Goal: Task Accomplishment & Management: Manage account settings

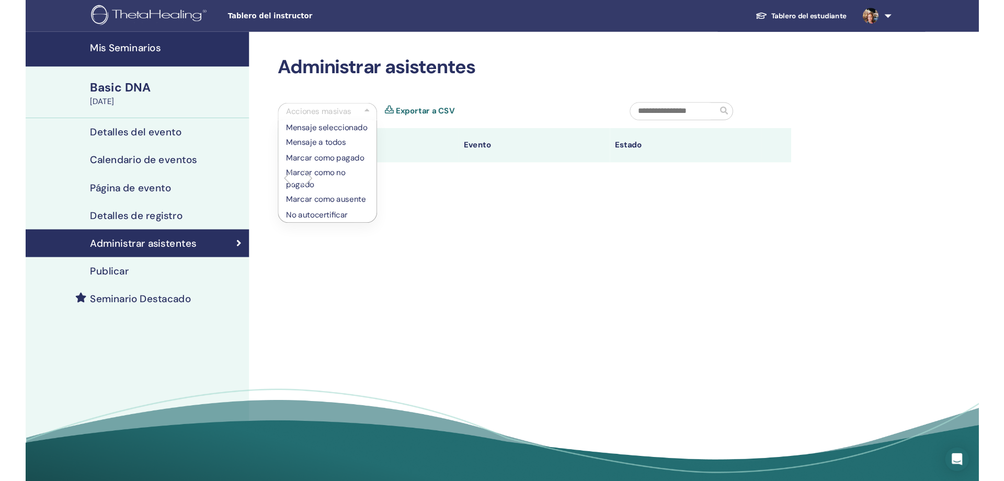
scroll to position [10, 0]
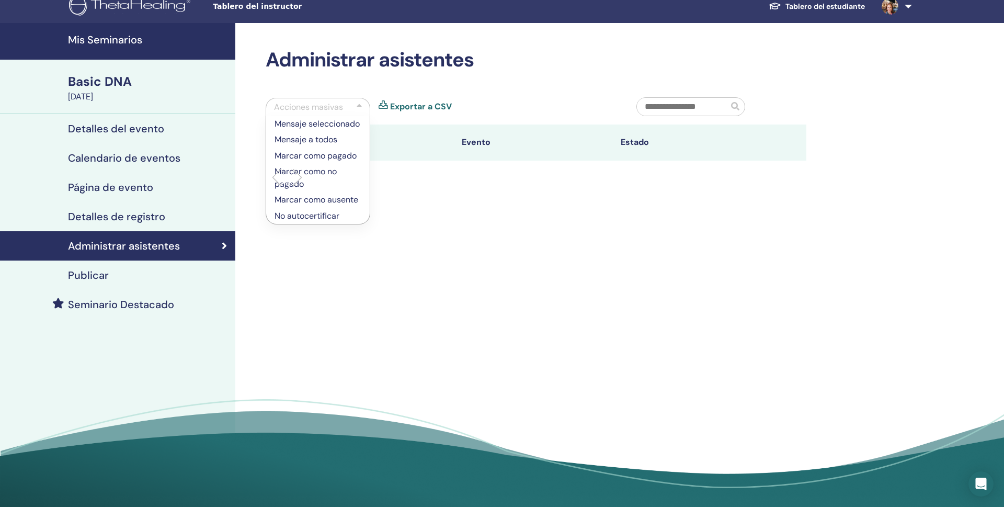
click at [430, 104] on link "Exportar a CSV" at bounding box center [421, 106] width 62 height 13
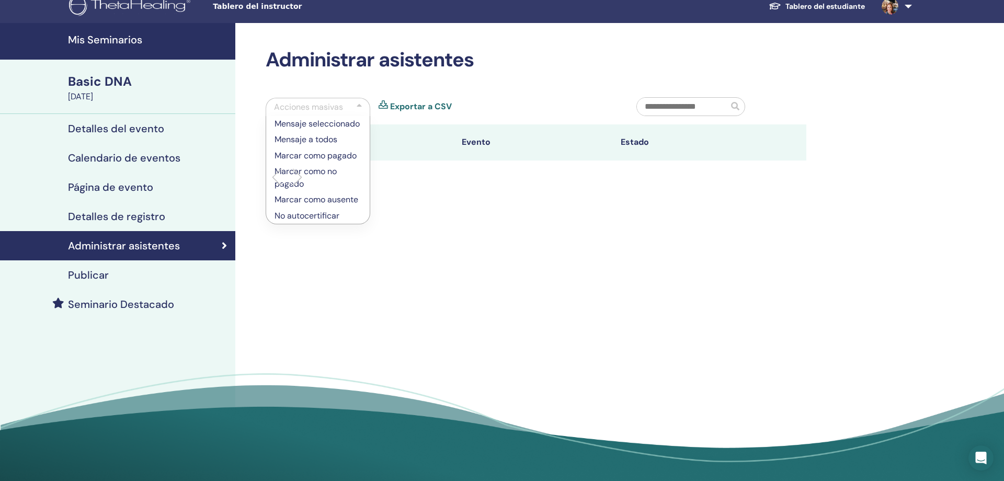
click at [682, 112] on input "text" at bounding box center [682, 107] width 91 height 18
click at [680, 111] on input "text" at bounding box center [682, 107] width 91 height 18
click at [388, 88] on div "Administrar asistentes Acciones masivas Mensaje seleccionado Mensaje a todos Ma…" at bounding box center [535, 121] width 553 height 146
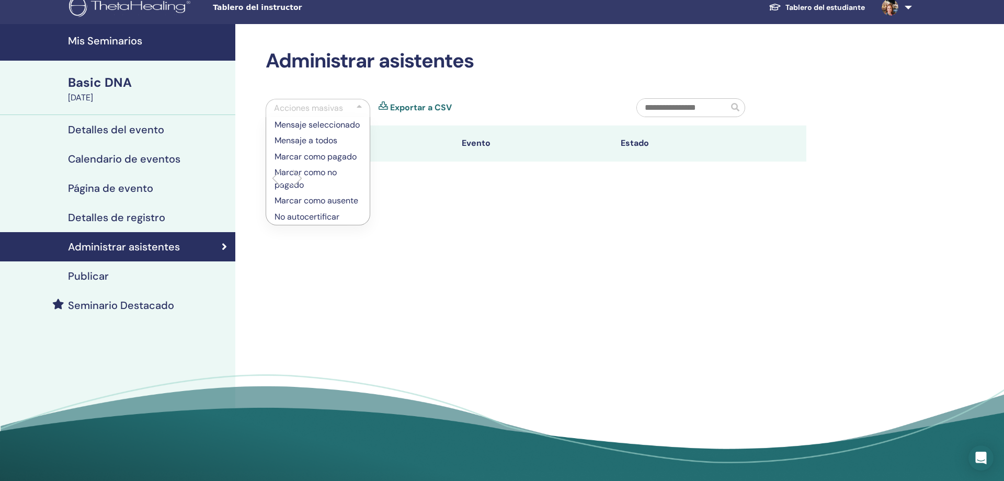
click at [224, 244] on icon at bounding box center [224, 247] width 5 height 10
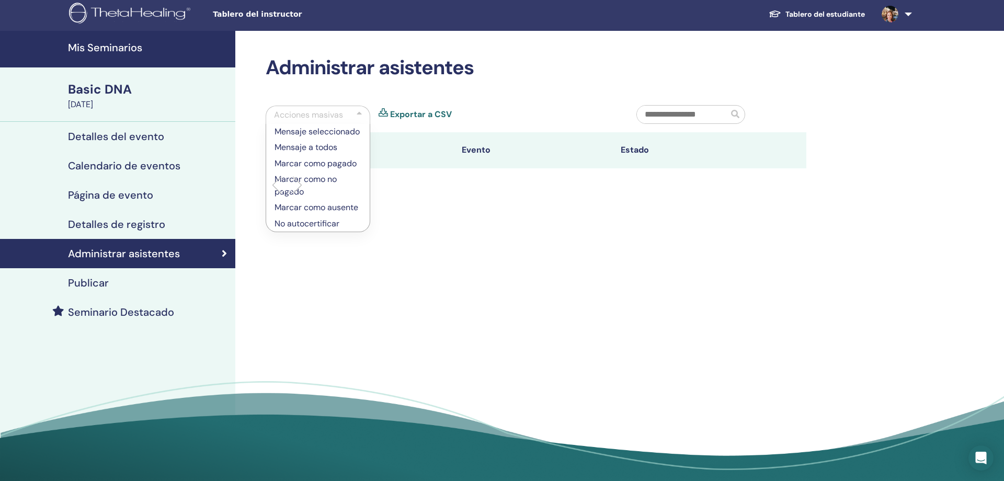
click at [481, 98] on div "Administrar asistentes Acciones masivas Mensaje seleccionado Mensaje a todos Ma…" at bounding box center [535, 129] width 553 height 146
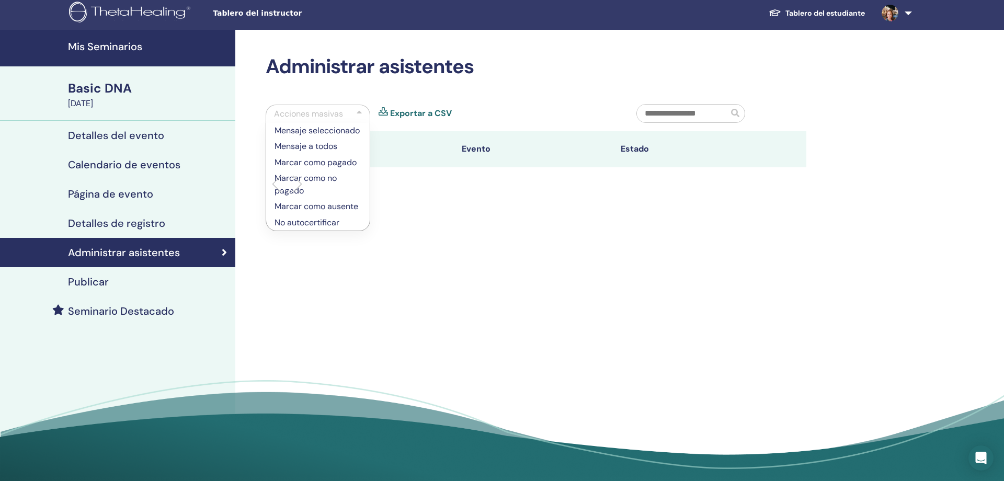
click at [360, 111] on div at bounding box center [359, 114] width 5 height 13
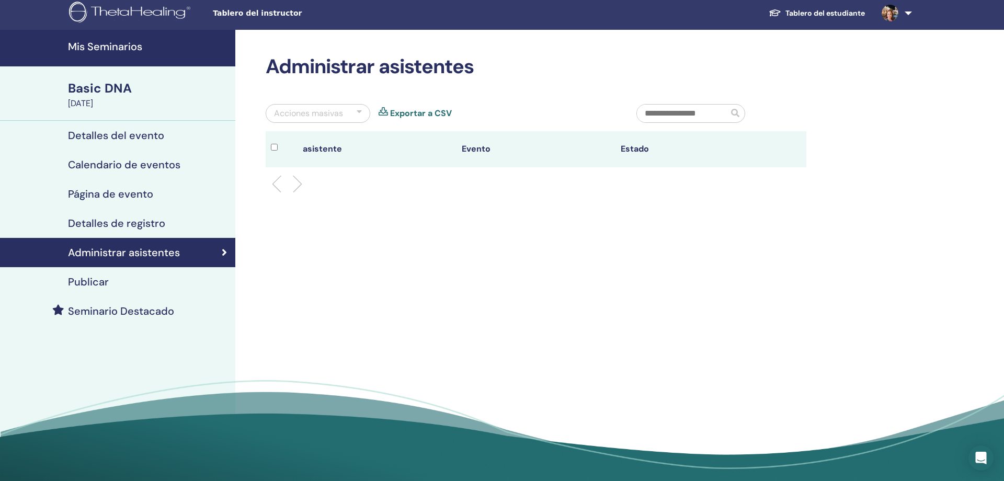
click at [298, 180] on li at bounding box center [293, 184] width 18 height 18
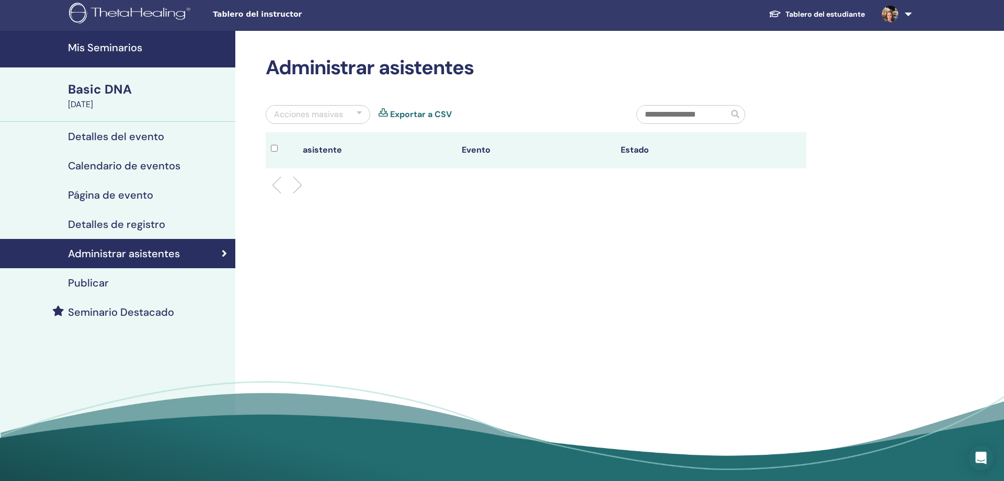
click at [277, 184] on li at bounding box center [281, 185] width 18 height 18
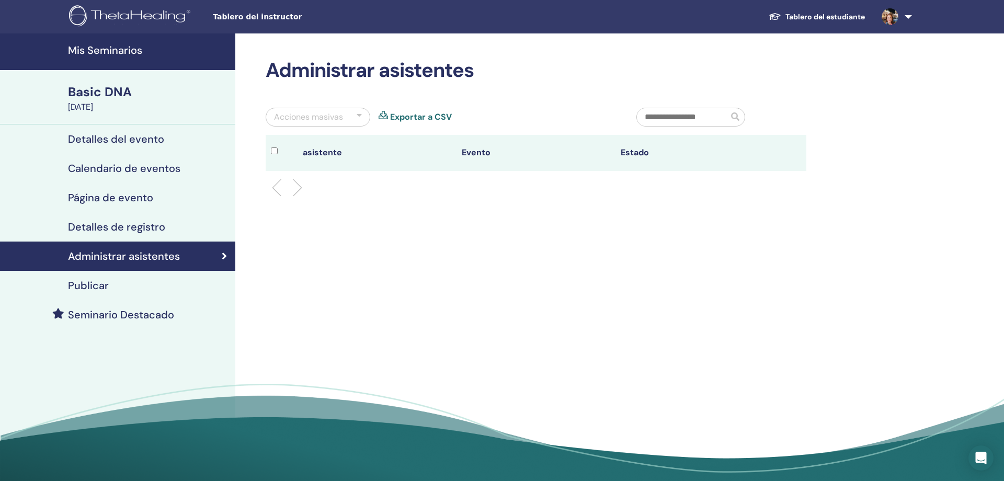
click at [277, 184] on li at bounding box center [281, 188] width 18 height 18
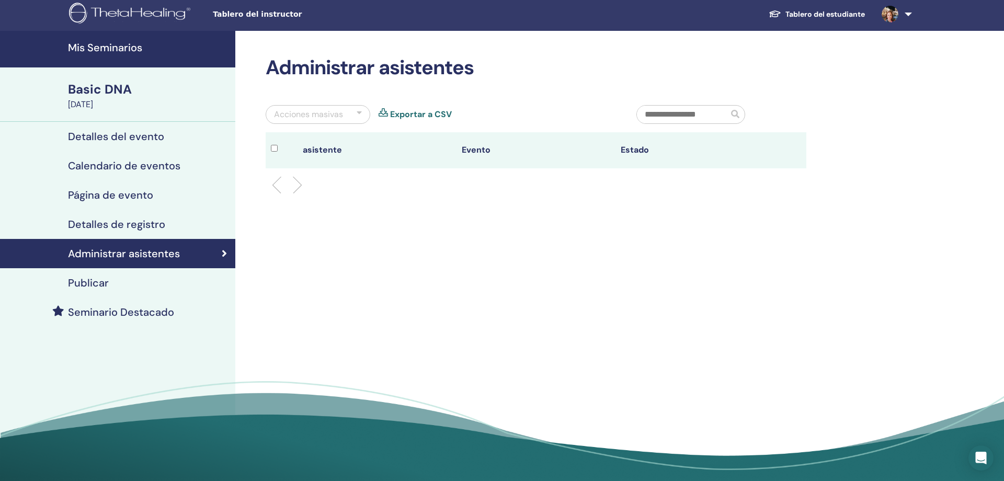
click at [361, 110] on div at bounding box center [359, 114] width 5 height 13
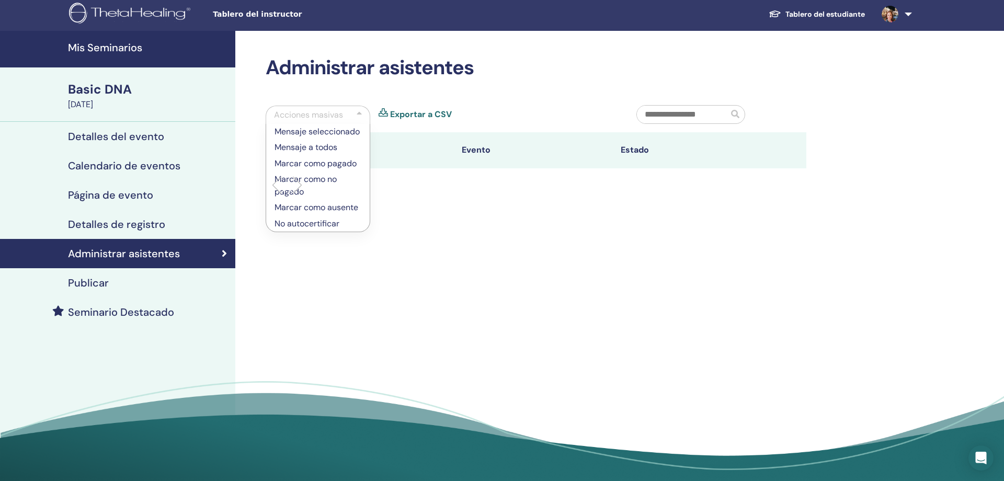
click at [737, 110] on span at bounding box center [735, 114] width 8 height 8
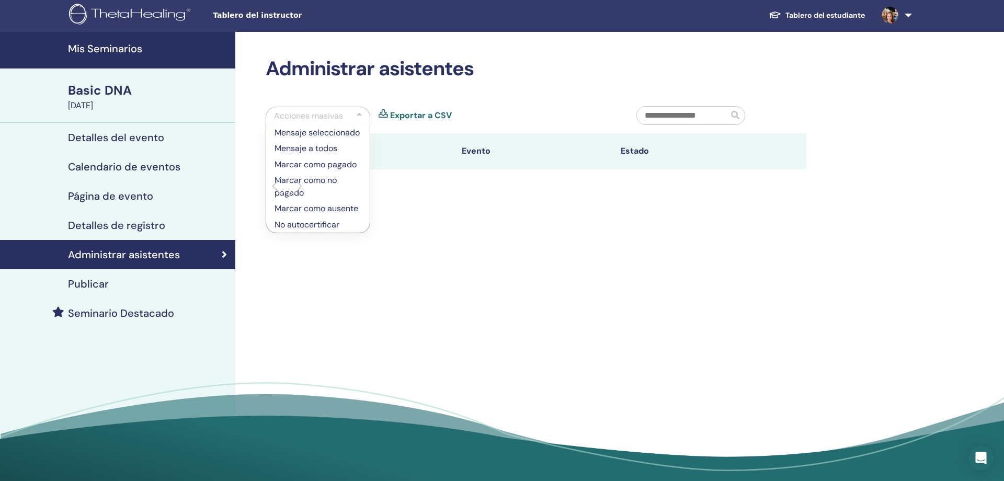
scroll to position [1, 0]
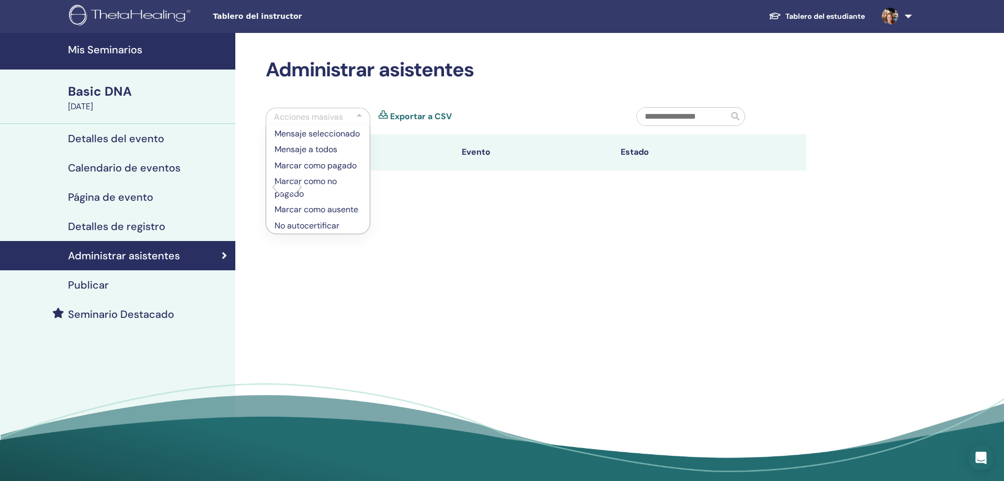
click at [299, 164] on p "Marcar como pagado" at bounding box center [317, 165] width 87 height 13
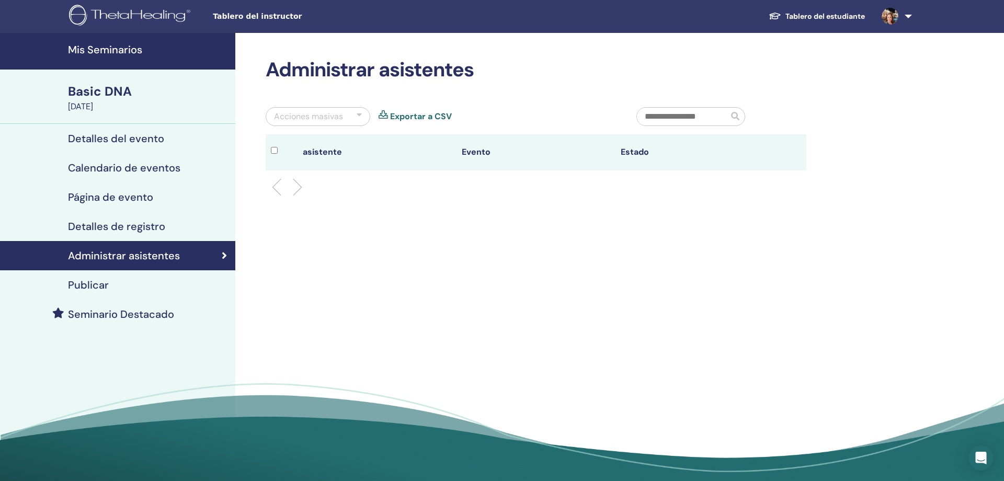
click at [327, 119] on div "Acciones masivas" at bounding box center [308, 116] width 69 height 13
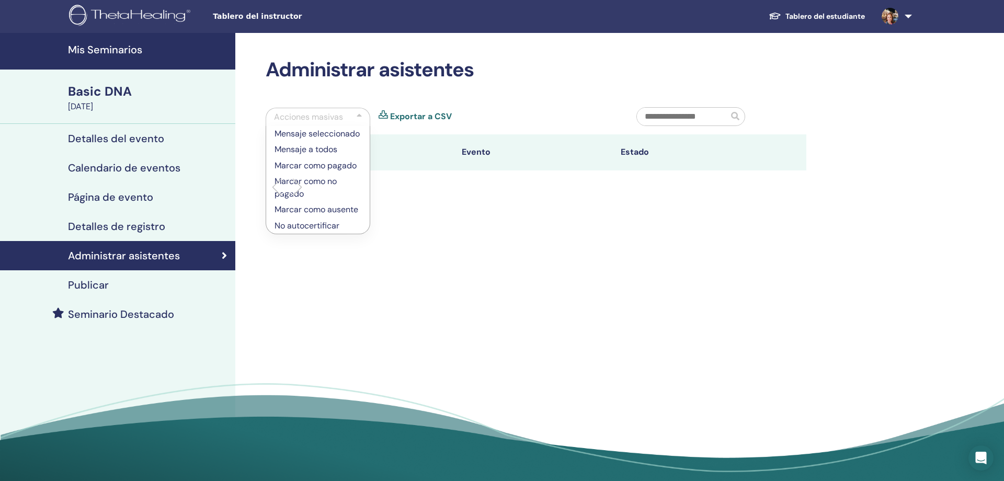
click at [391, 115] on link "Exportar a CSV" at bounding box center [421, 116] width 62 height 13
click at [130, 229] on h4 "Detalles de registro" at bounding box center [116, 226] width 97 height 13
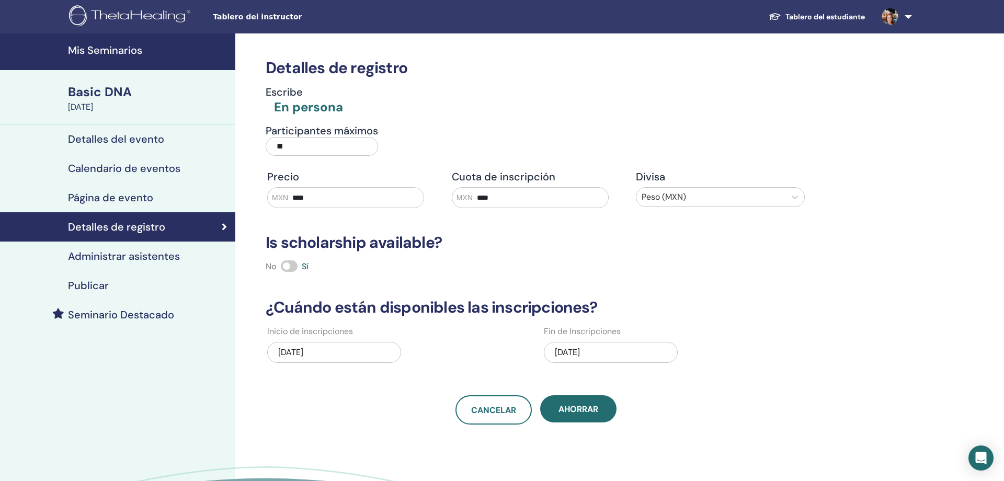
click at [311, 347] on div "09/25/2025" at bounding box center [334, 352] width 134 height 21
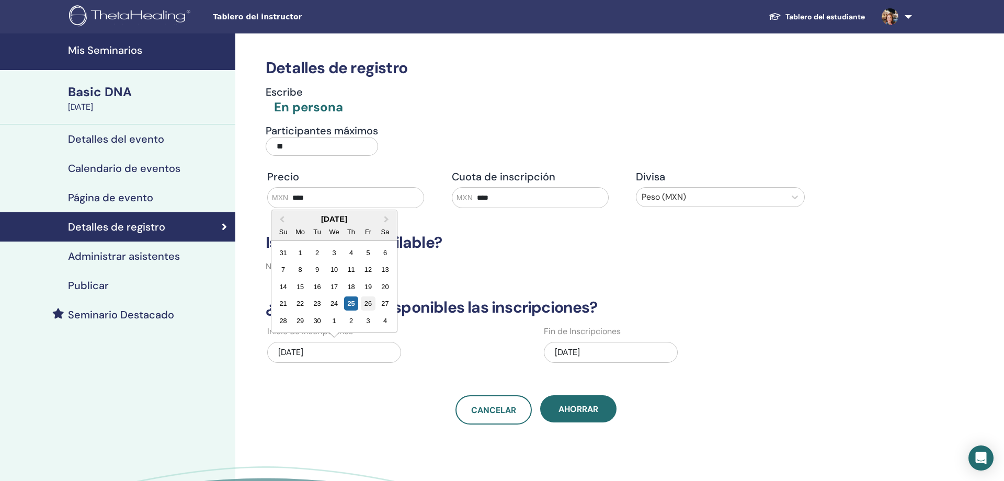
click at [365, 301] on div "26" at bounding box center [368, 303] width 14 height 14
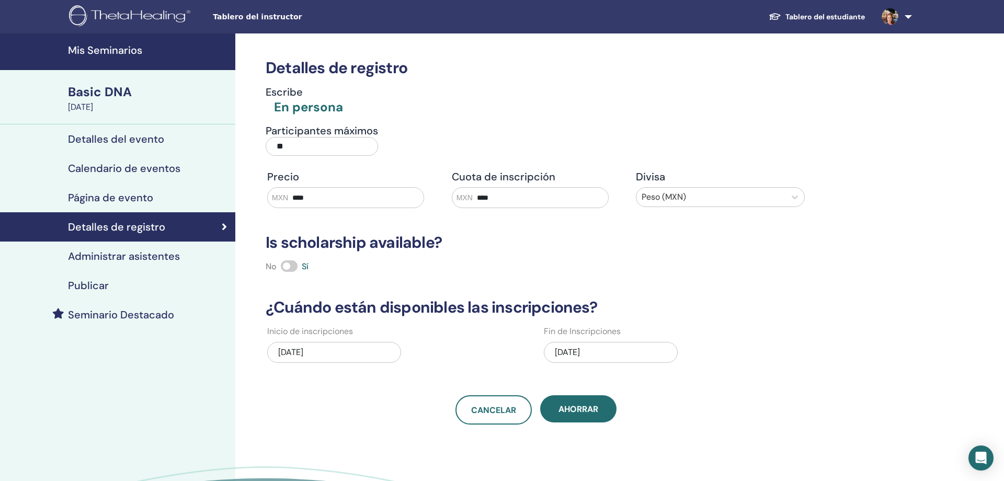
click at [353, 354] on div "09/26/2025" at bounding box center [334, 352] width 134 height 21
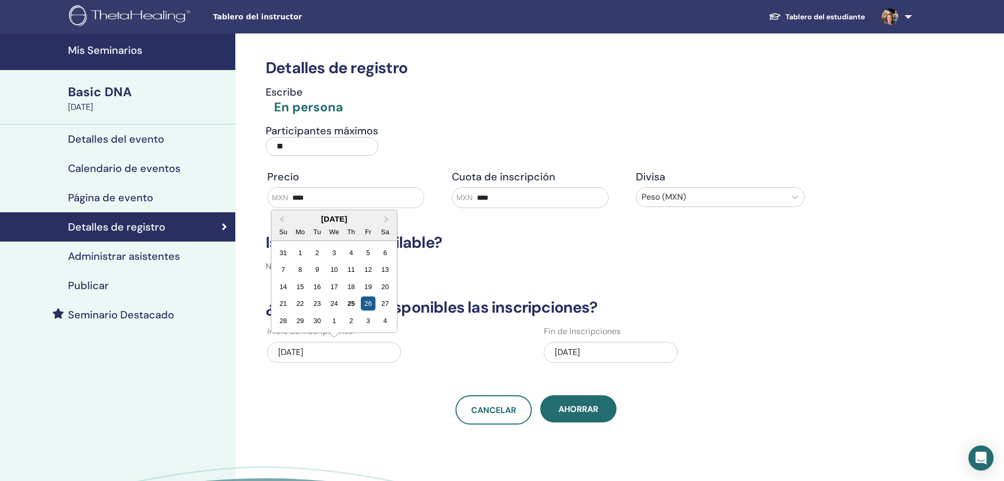
click at [368, 304] on div "26" at bounding box center [368, 303] width 14 height 14
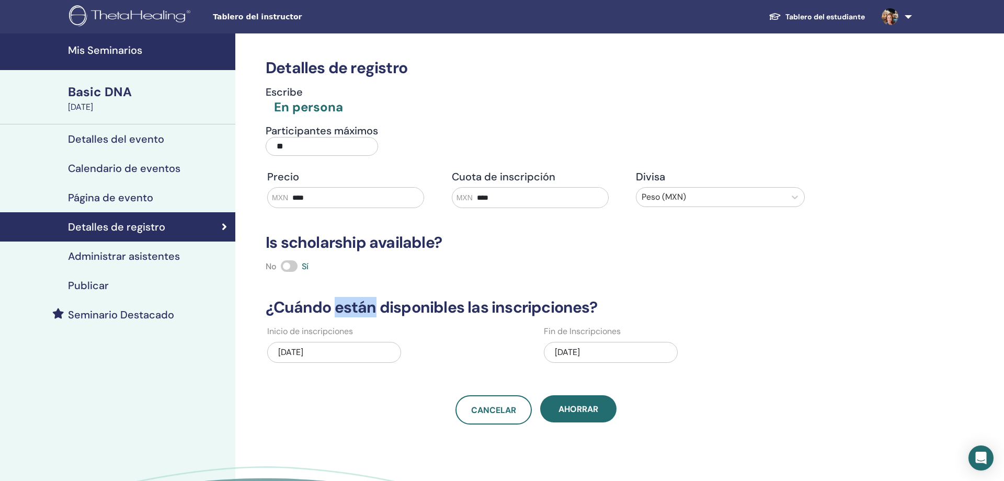
click at [368, 304] on h3 "¿Cuándo están disponibles las inscripciones?" at bounding box center [535, 307] width 553 height 19
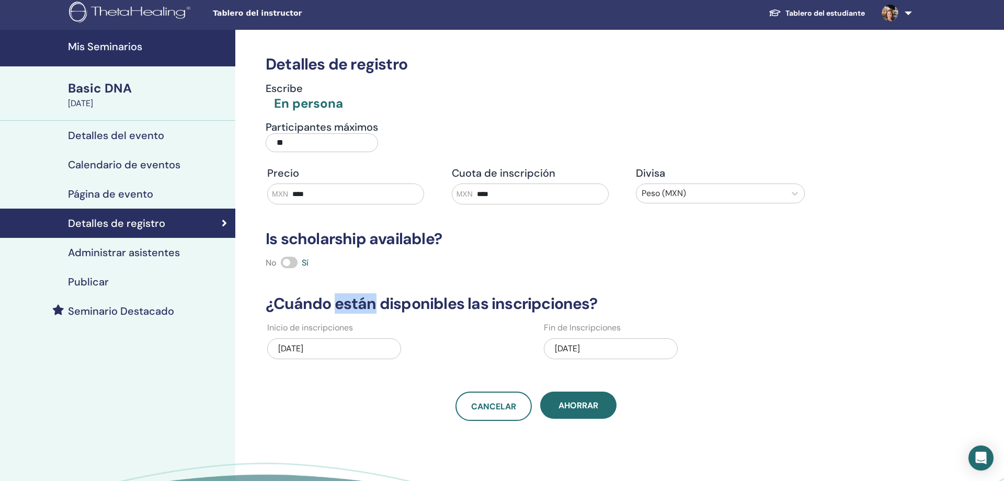
scroll to position [5, 0]
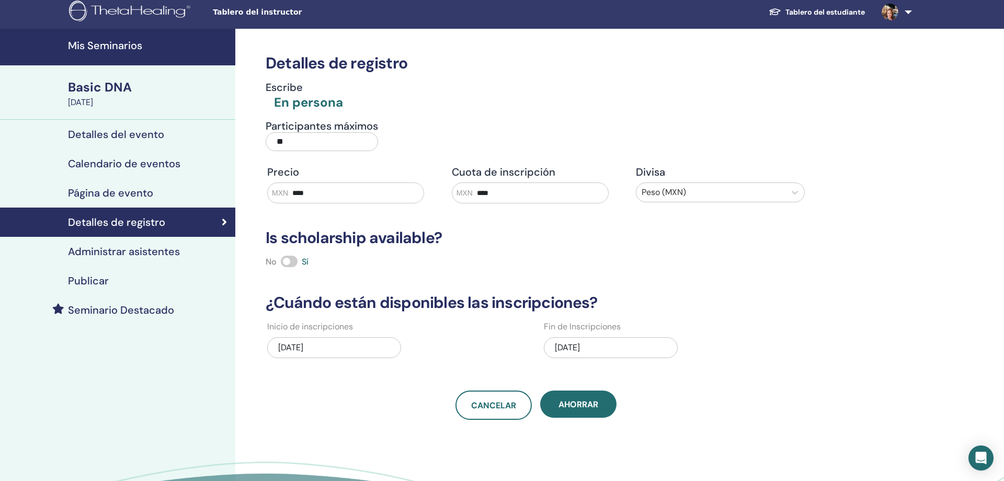
click at [564, 342] on div "09/28/2025" at bounding box center [611, 347] width 134 height 21
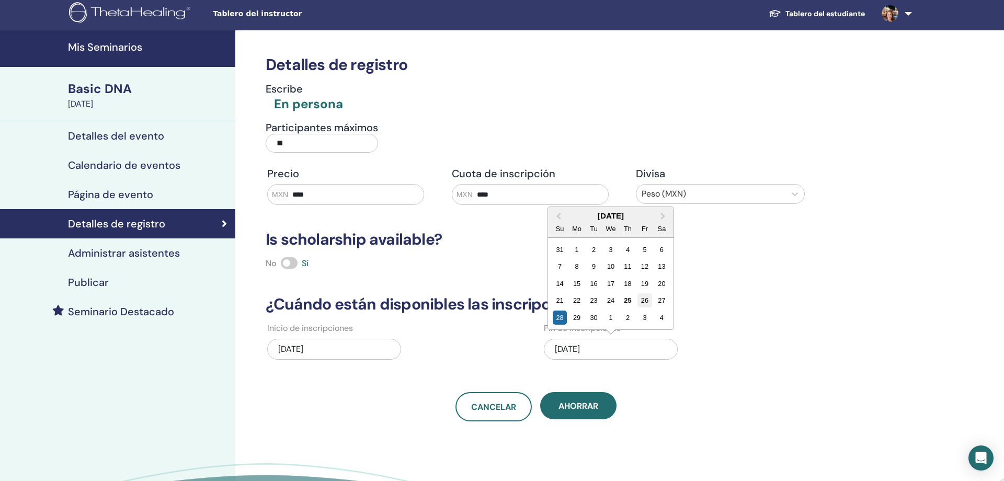
click at [644, 298] on div "26" at bounding box center [644, 300] width 14 height 14
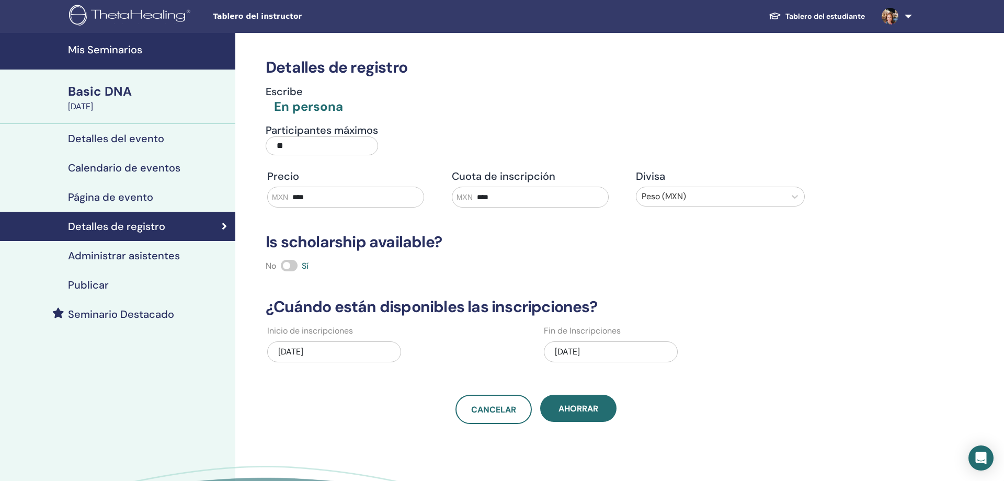
click at [644, 298] on h3 "¿Cuándo están disponibles las inscripciones?" at bounding box center [535, 307] width 553 height 19
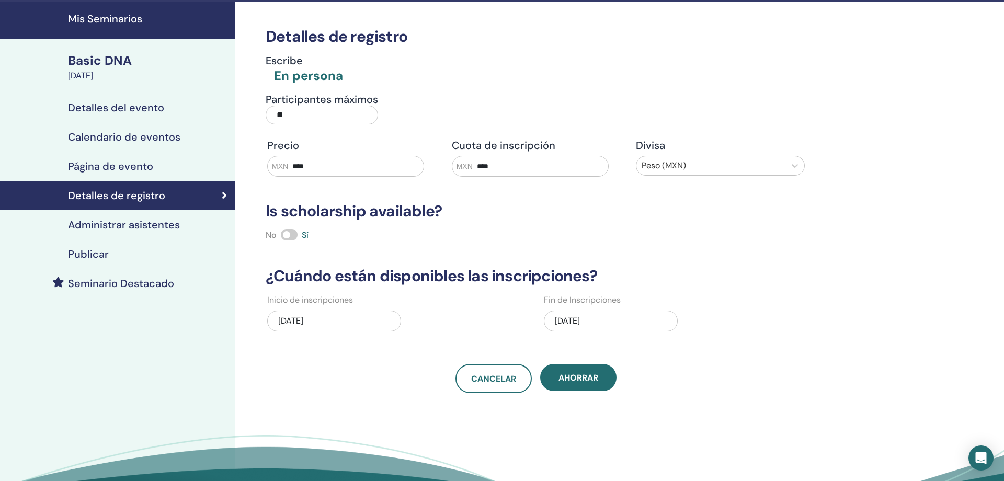
click at [566, 376] on span "Ahorrar" at bounding box center [578, 377] width 40 height 11
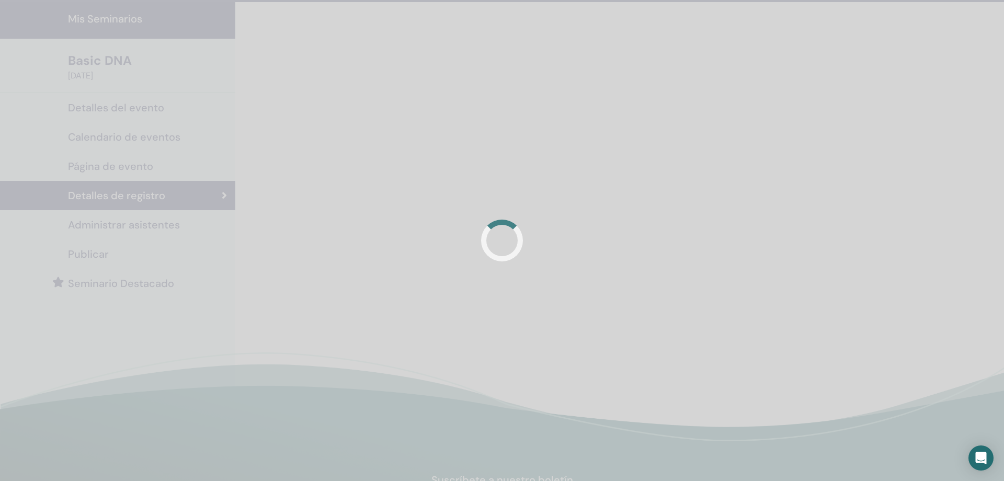
scroll to position [33, 0]
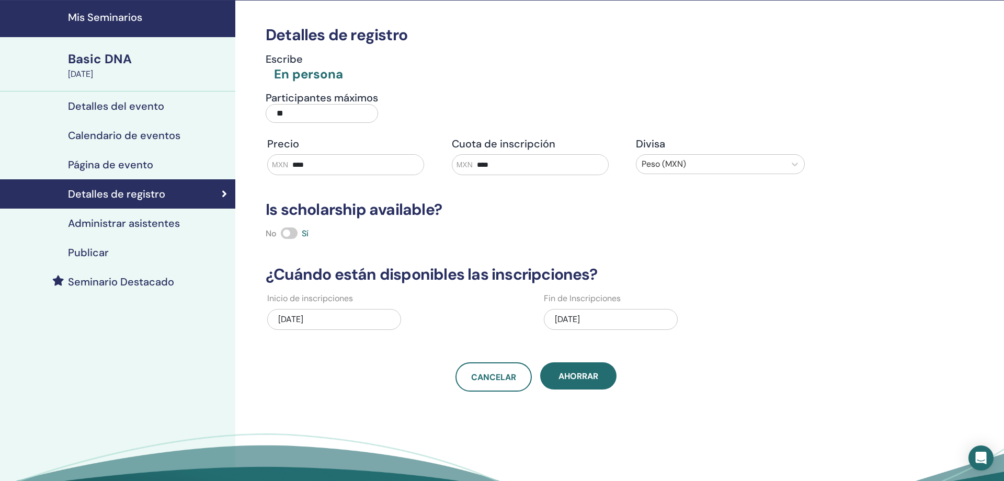
click at [567, 376] on span "Ahorrar" at bounding box center [578, 376] width 40 height 11
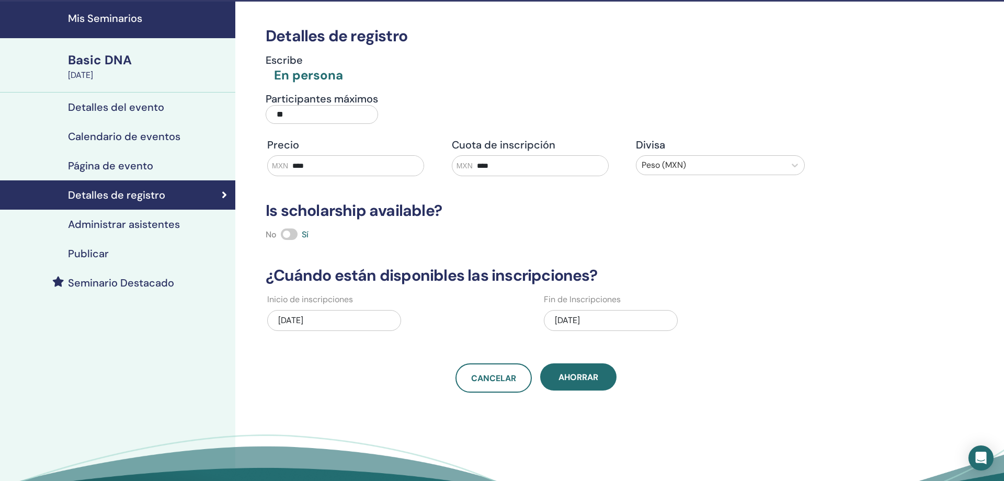
click at [158, 166] on div "Página de evento" at bounding box center [117, 165] width 219 height 13
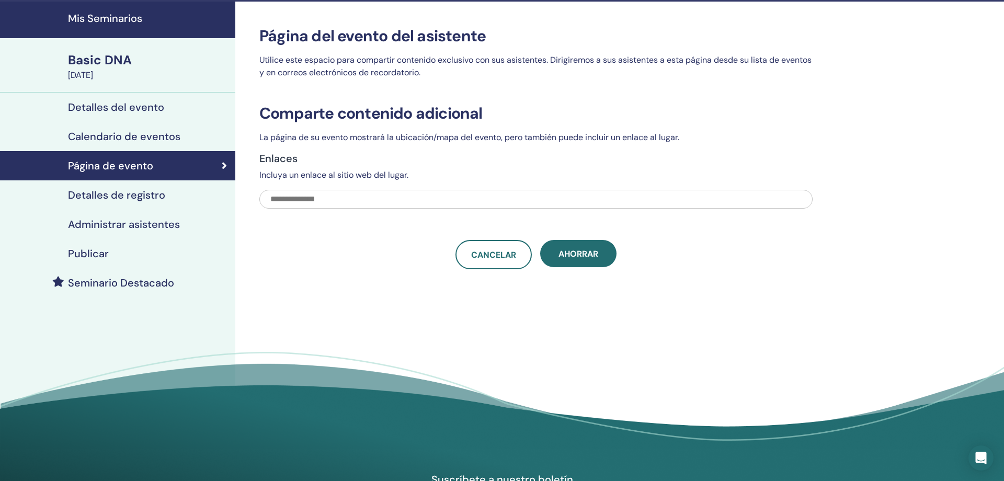
click at [144, 194] on h4 "Detalles de registro" at bounding box center [116, 195] width 97 height 13
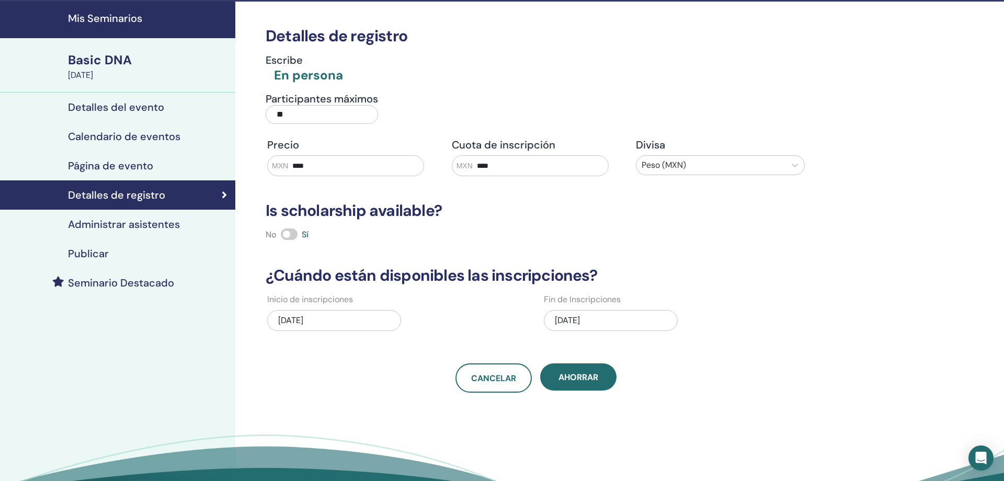
click at [141, 219] on h4 "Administrar asistentes" at bounding box center [124, 224] width 112 height 13
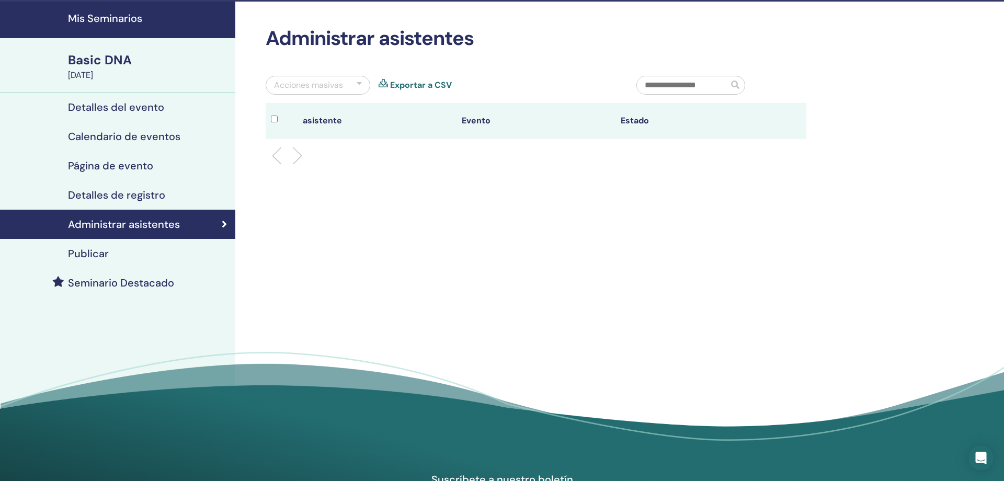
click at [301, 156] on li at bounding box center [293, 156] width 18 height 18
click at [277, 122] on div at bounding box center [284, 120] width 27 height 15
click at [691, 82] on input "text" at bounding box center [682, 85] width 91 height 18
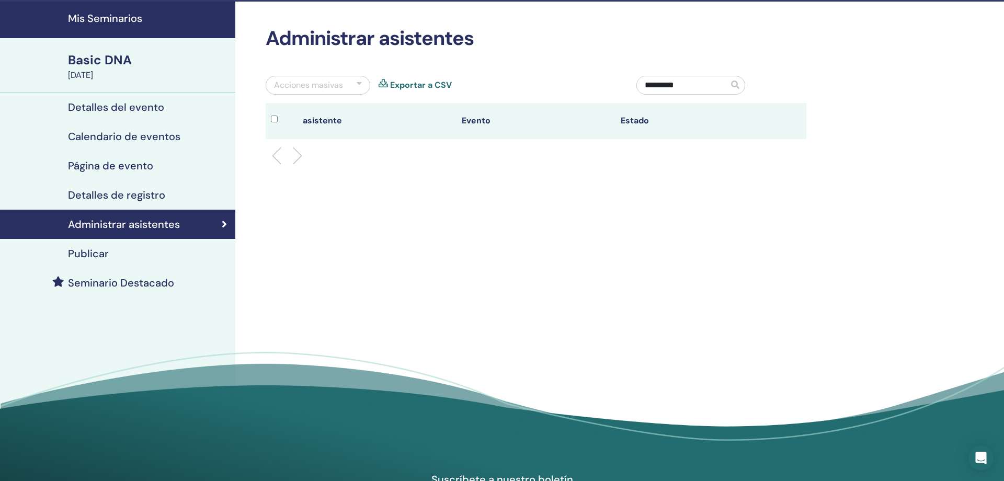
type input "*********"
click at [739, 84] on span at bounding box center [735, 85] width 8 height 8
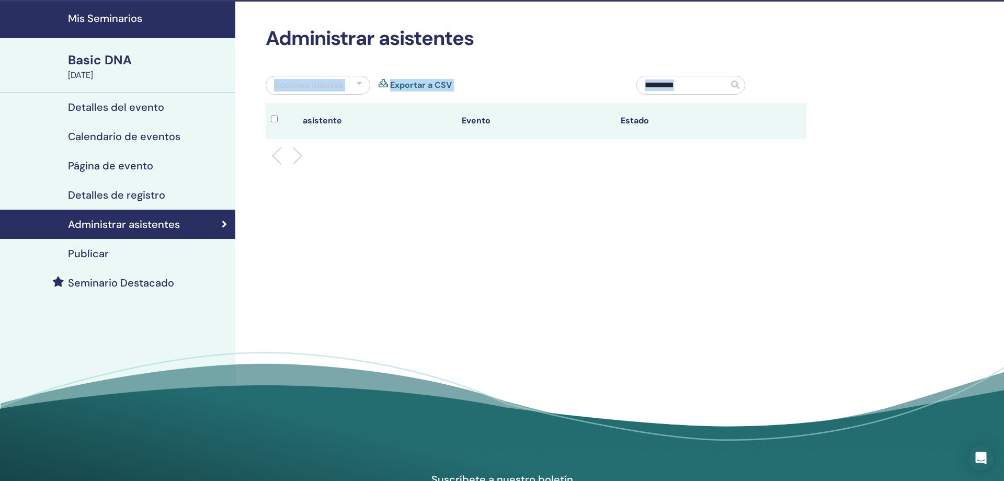
click at [739, 84] on span at bounding box center [735, 85] width 8 height 8
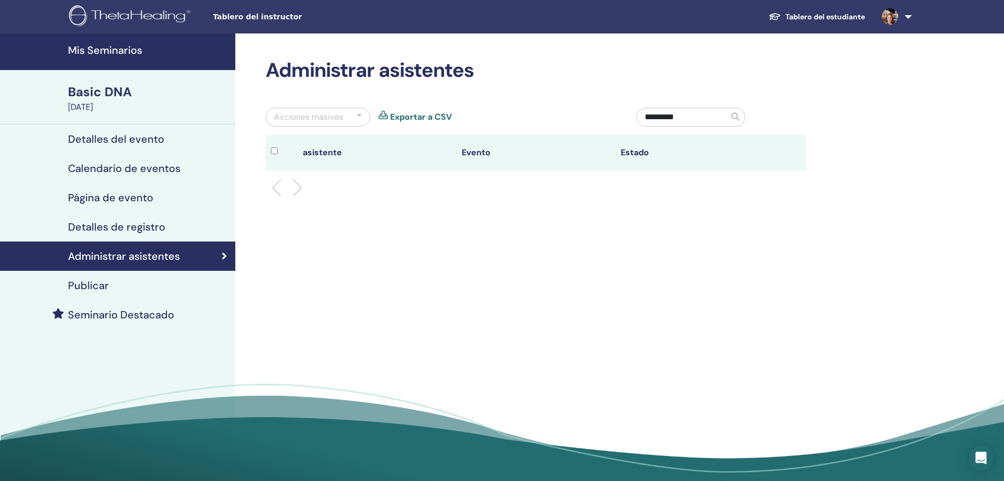
click at [359, 115] on div at bounding box center [359, 117] width 5 height 13
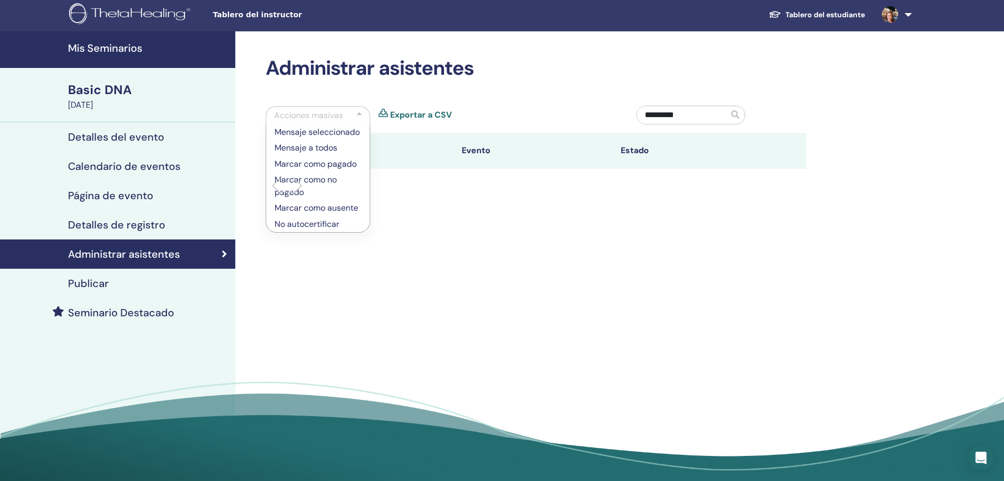
scroll to position [3, 0]
click at [345, 163] on p "Marcar como pagado" at bounding box center [317, 163] width 87 height 13
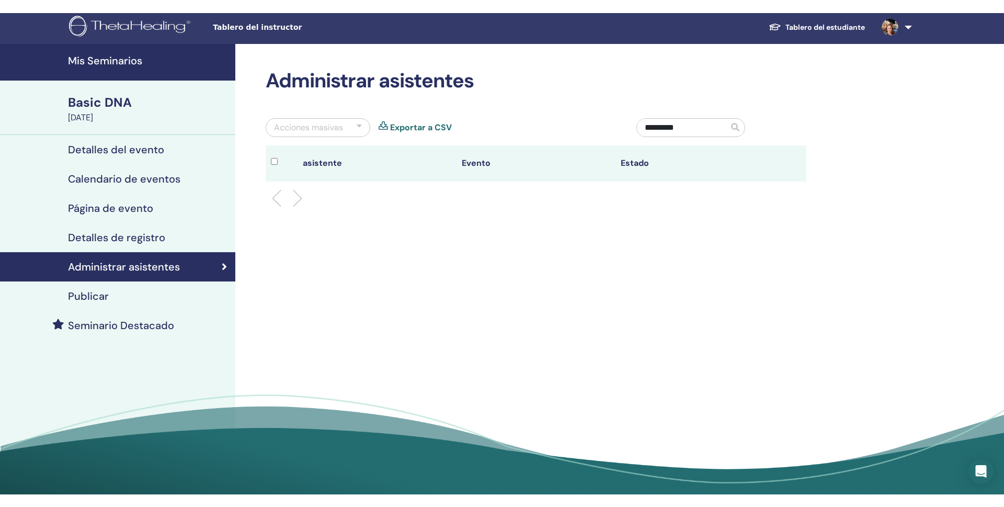
scroll to position [2, 0]
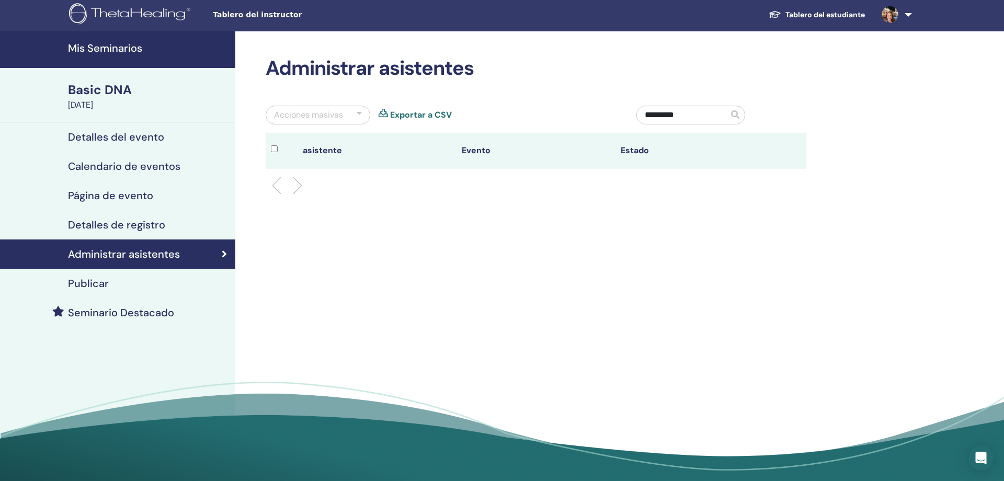
click at [403, 113] on link "Exportar a CSV" at bounding box center [421, 115] width 62 height 13
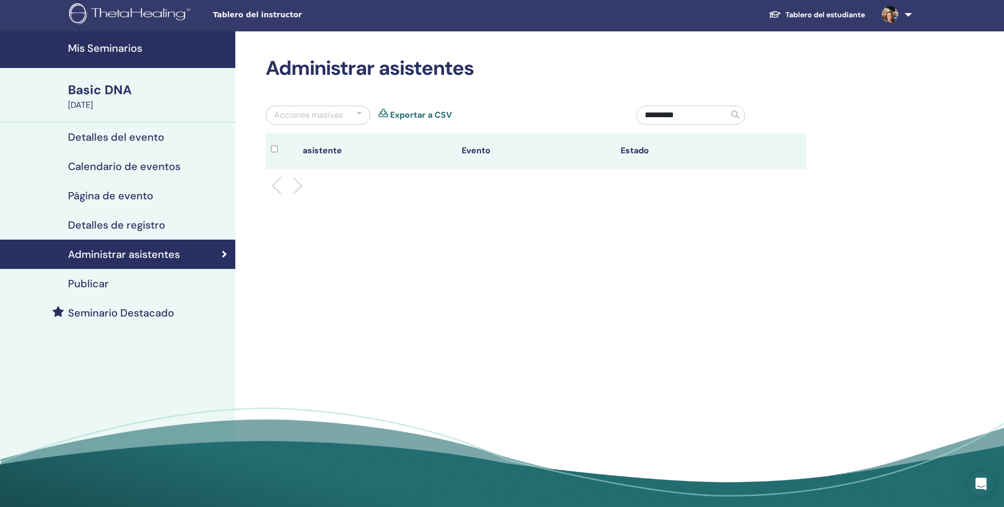
click at [699, 115] on input "*********" at bounding box center [682, 115] width 91 height 18
click at [734, 114] on span at bounding box center [736, 115] width 16 height 18
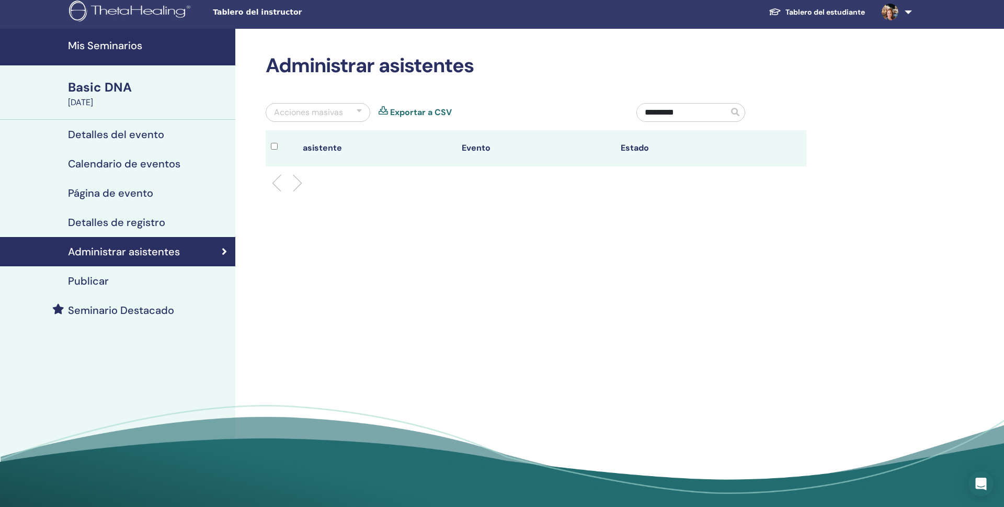
click at [819, 13] on link "Tablero del estudiante" at bounding box center [816, 12] width 113 height 19
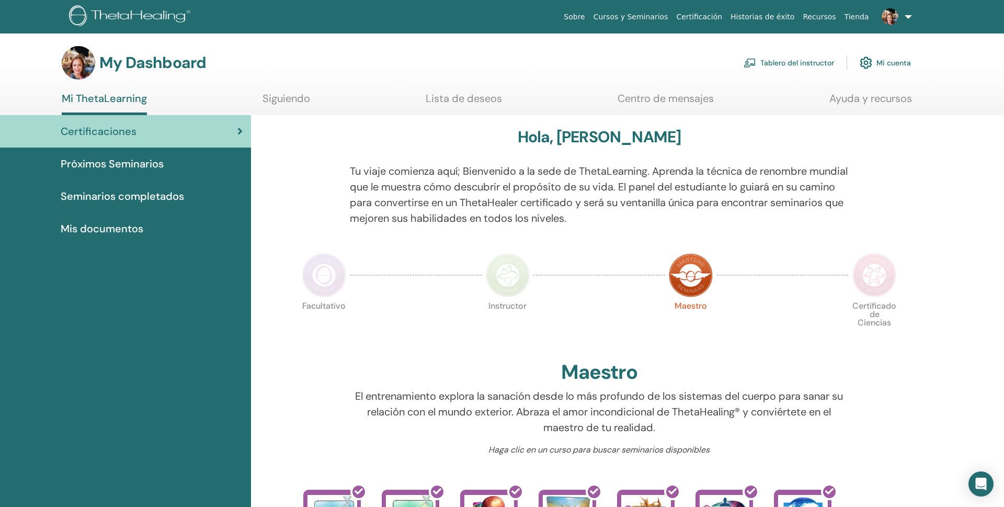
click at [770, 58] on link "Tablero del instructor" at bounding box center [788, 62] width 90 height 23
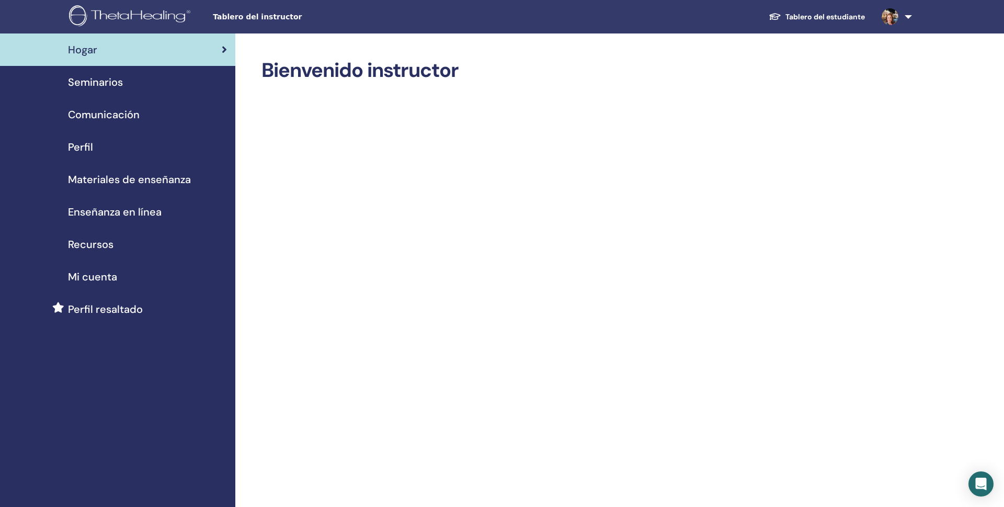
click at [92, 83] on span "Seminarios" at bounding box center [95, 82] width 55 height 16
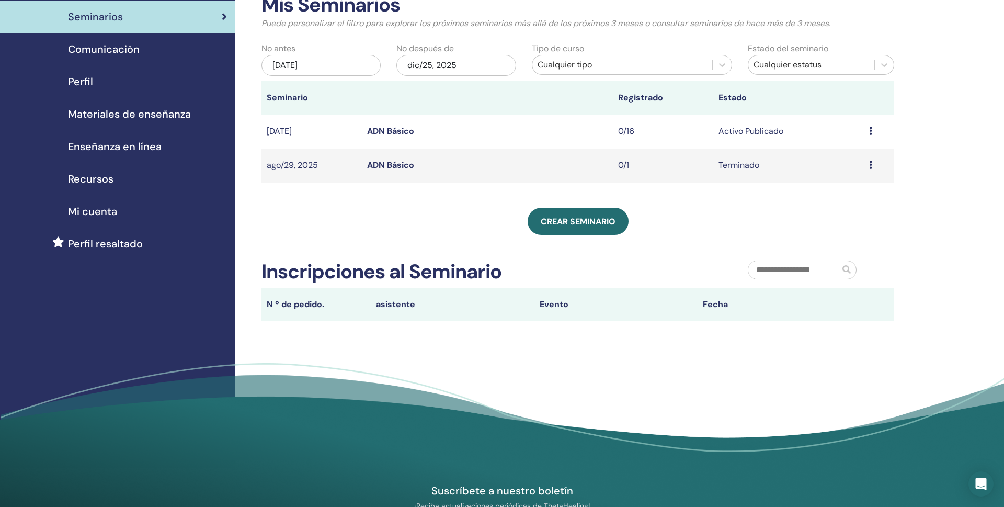
scroll to position [83, 0]
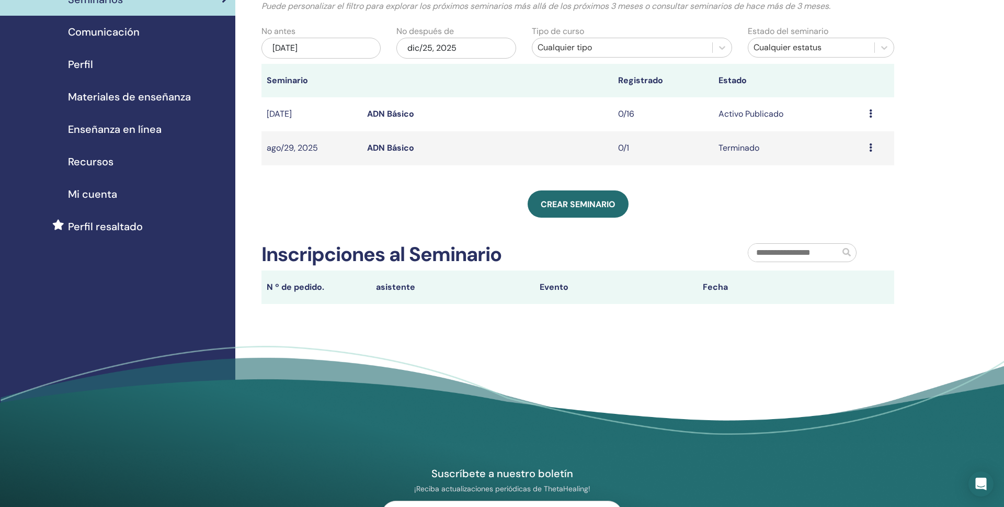
click at [736, 284] on th "Fecha" at bounding box center [779, 286] width 164 height 33
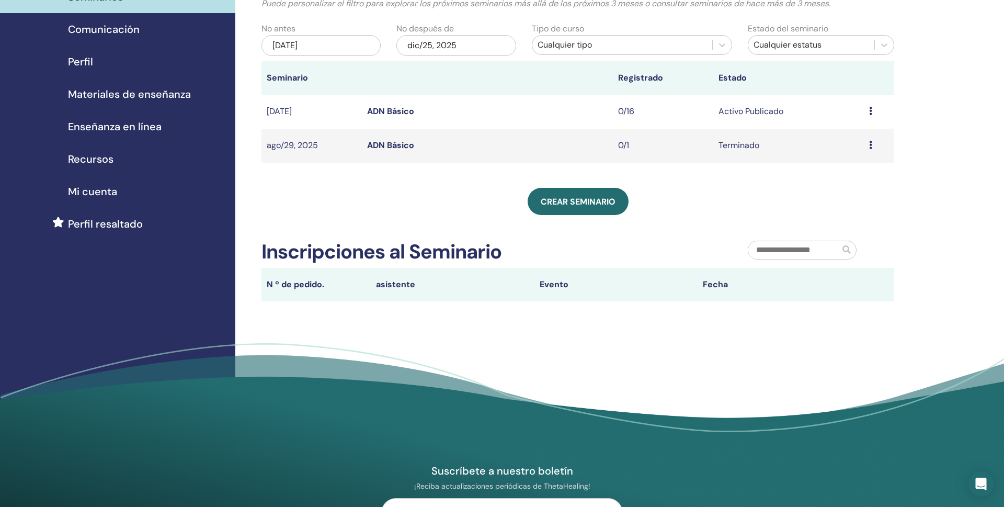
click at [775, 249] on input "text" at bounding box center [793, 250] width 91 height 18
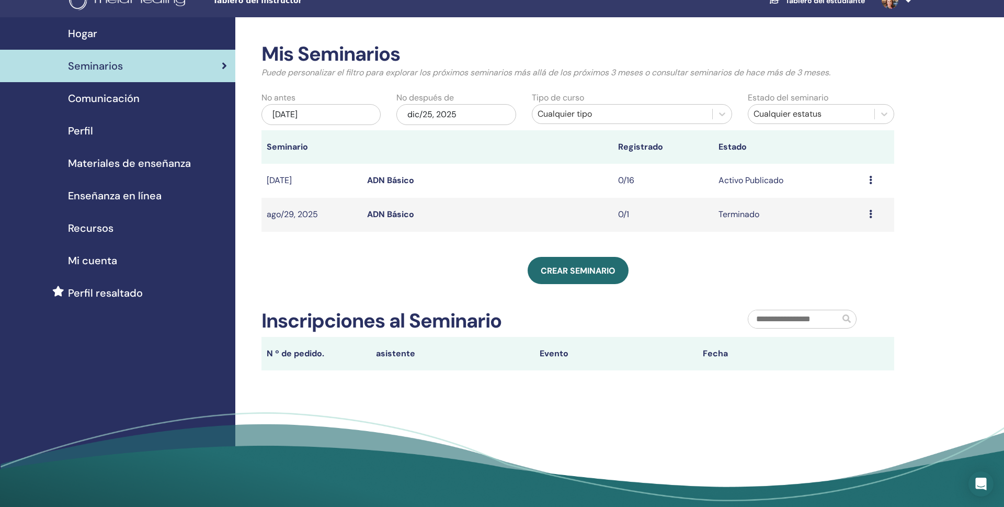
scroll to position [15, 0]
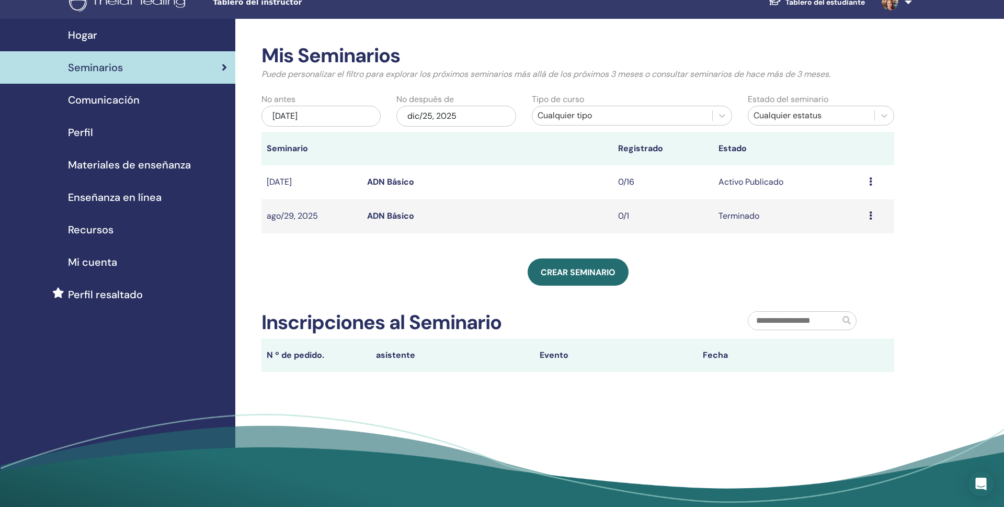
click at [872, 181] on icon at bounding box center [870, 181] width 3 height 8
click at [845, 220] on link "asistentes" at bounding box center [842, 221] width 40 height 11
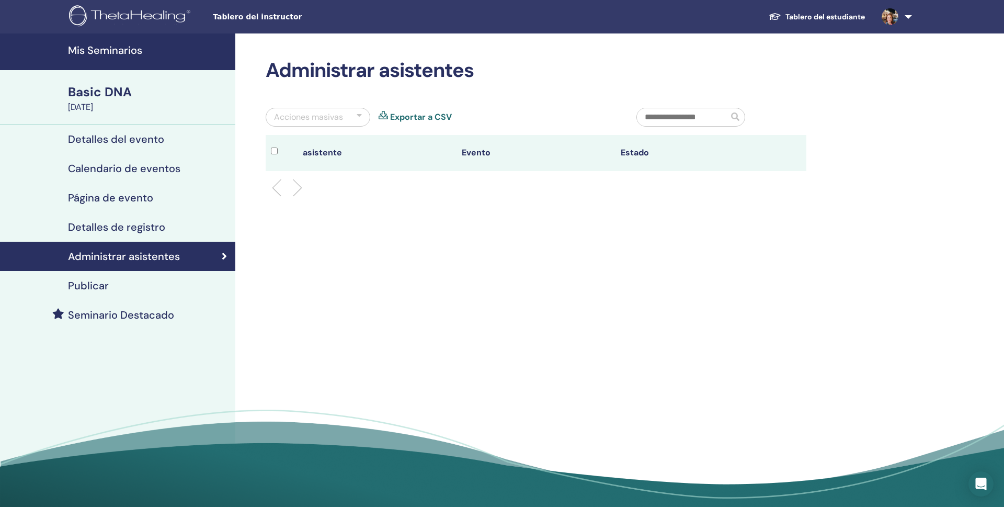
click at [278, 150] on div at bounding box center [284, 152] width 27 height 15
click at [299, 187] on li at bounding box center [293, 188] width 18 height 18
click at [314, 119] on div "Acciones masivas" at bounding box center [308, 117] width 69 height 13
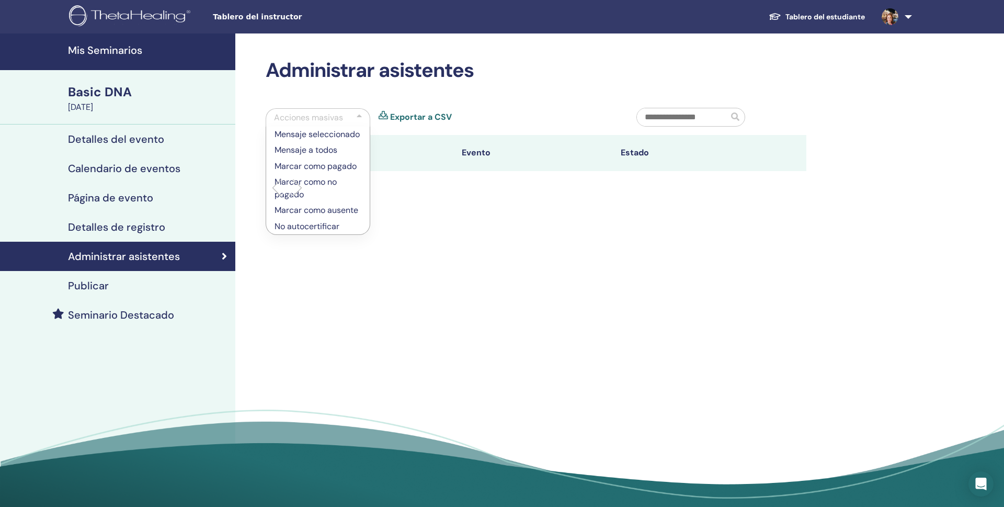
click at [411, 118] on link "Exportar a CSV" at bounding box center [421, 117] width 62 height 13
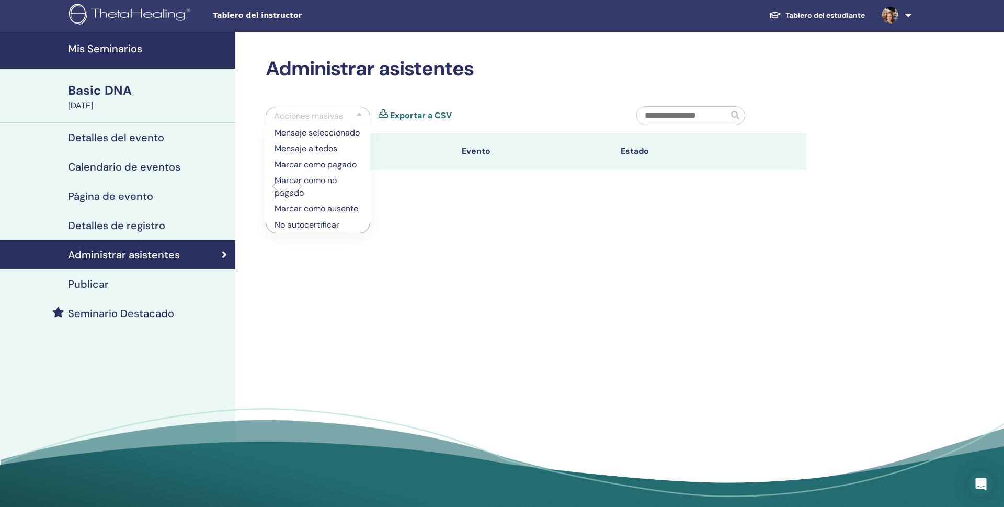
scroll to position [5, 0]
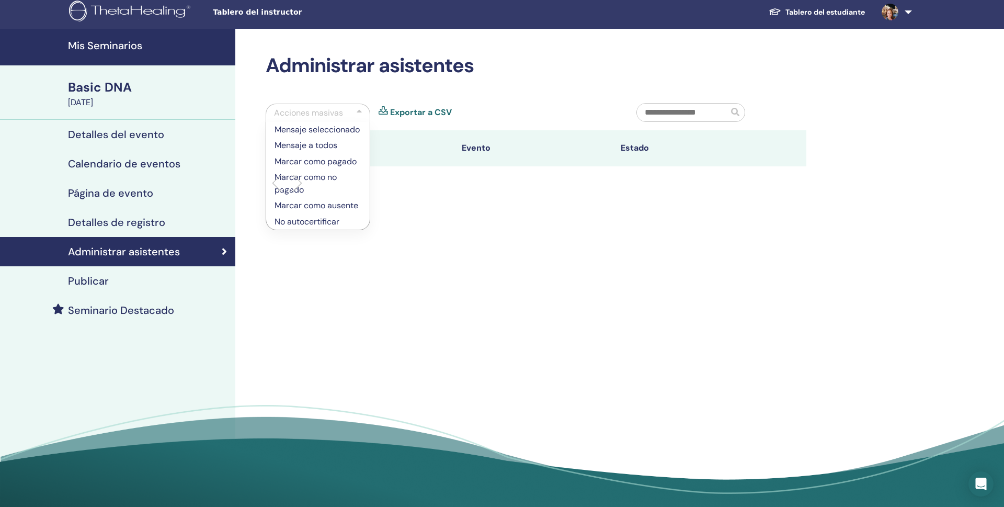
click at [102, 99] on div "[DATE]" at bounding box center [148, 102] width 161 height 13
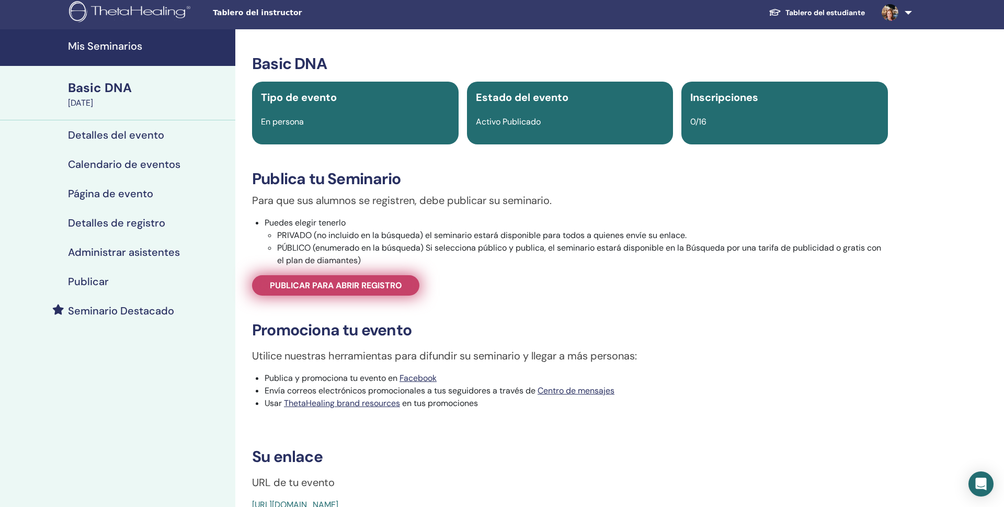
scroll to position [4, 0]
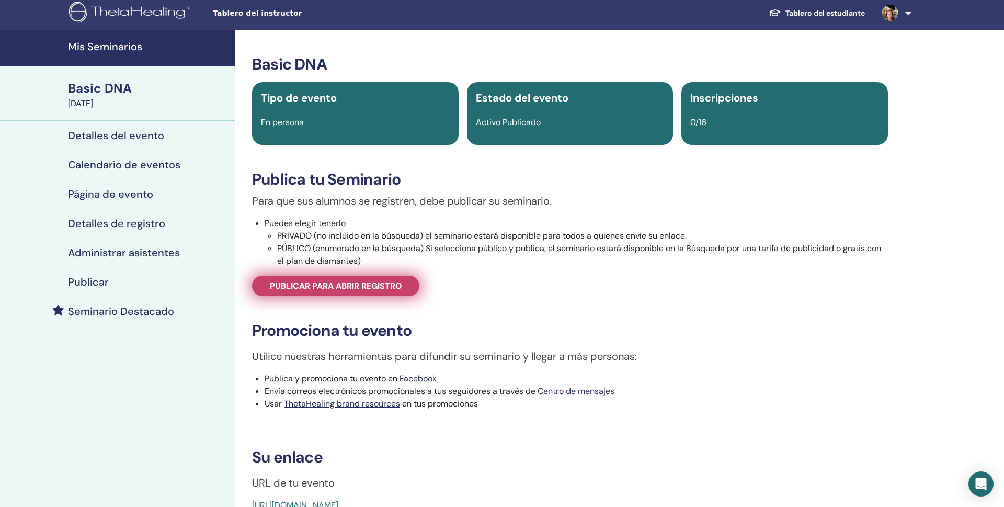
click at [348, 287] on span "Publicar para abrir registro" at bounding box center [336, 285] width 132 height 11
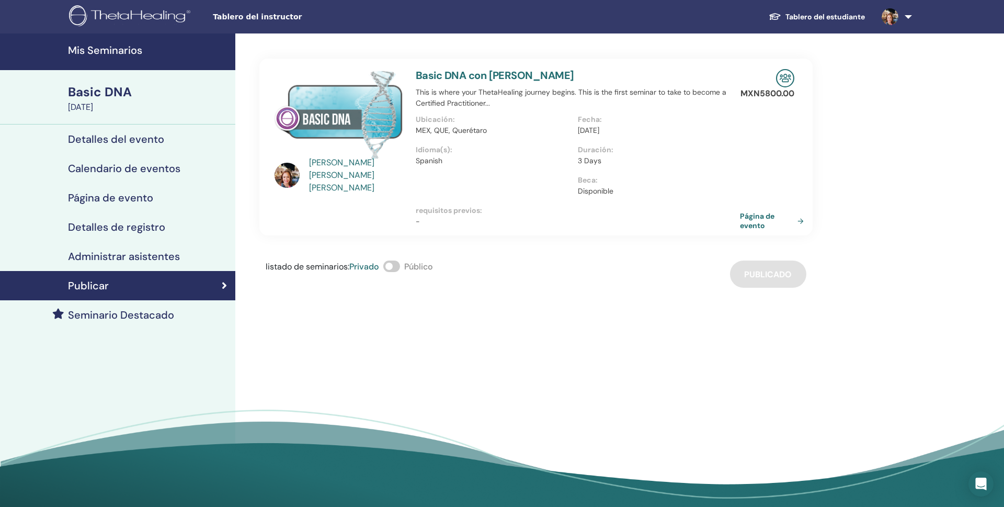
click at [393, 266] on span at bounding box center [391, 266] width 17 height 12
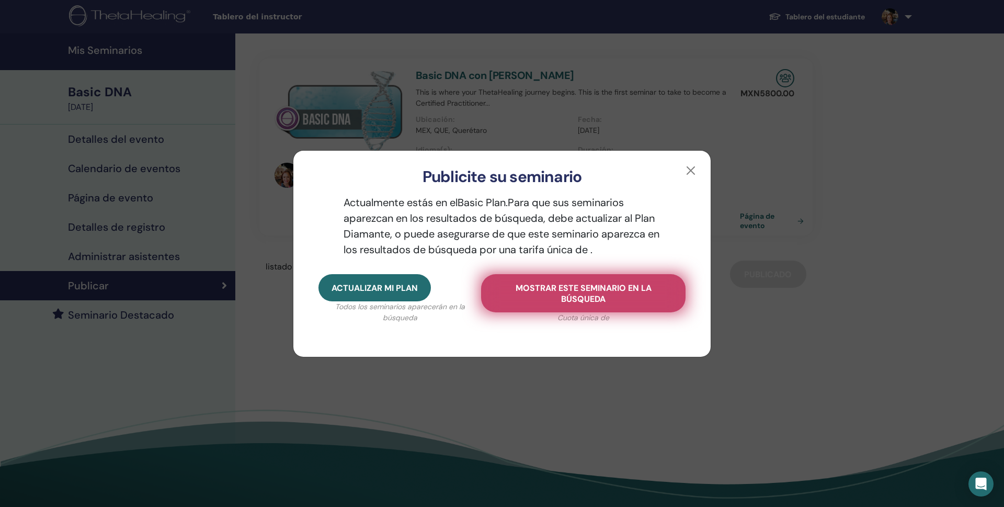
click at [592, 294] on span "Mostrar este seminario en la búsqueda" at bounding box center [583, 293] width 178 height 22
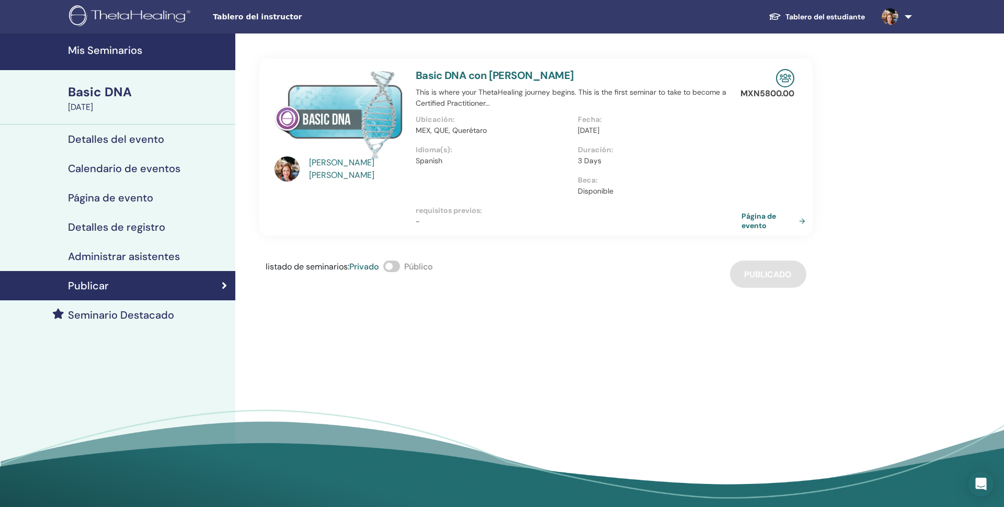
click at [803, 220] on link "Página de evento" at bounding box center [775, 220] width 68 height 19
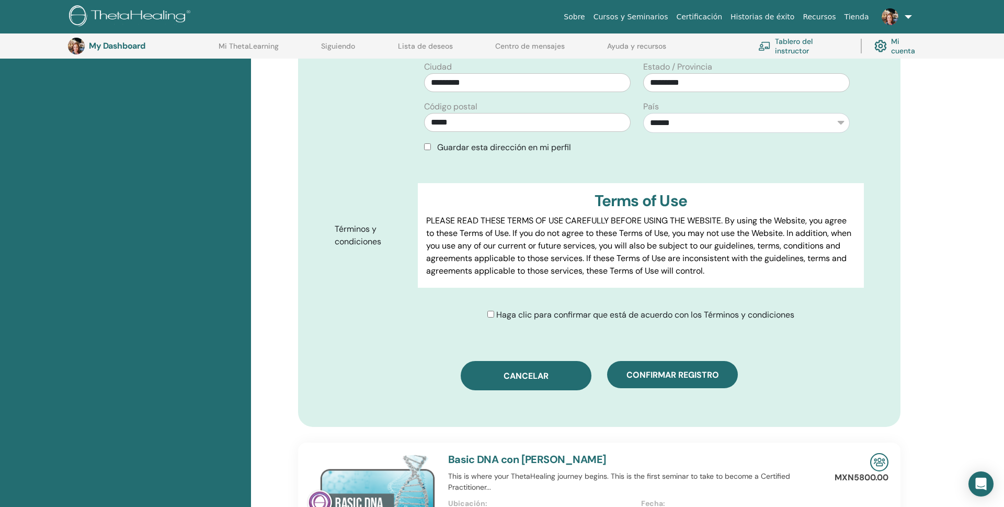
scroll to position [393, 0]
click at [530, 368] on button "Cancelar" at bounding box center [526, 376] width 131 height 29
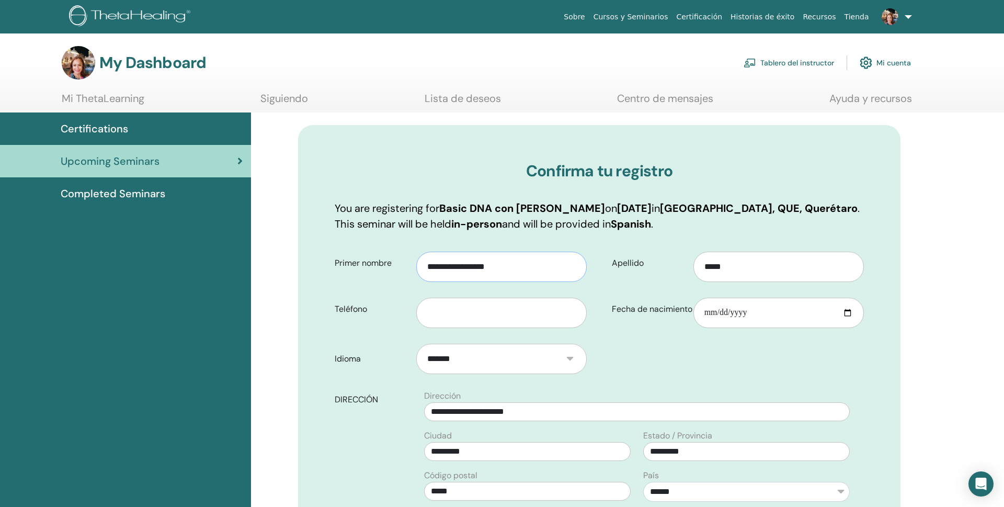
click at [528, 266] on input "**********" at bounding box center [501, 266] width 170 height 30
type input "*"
type input "*******"
click at [750, 277] on input "*****" at bounding box center [778, 266] width 170 height 30
type input "*"
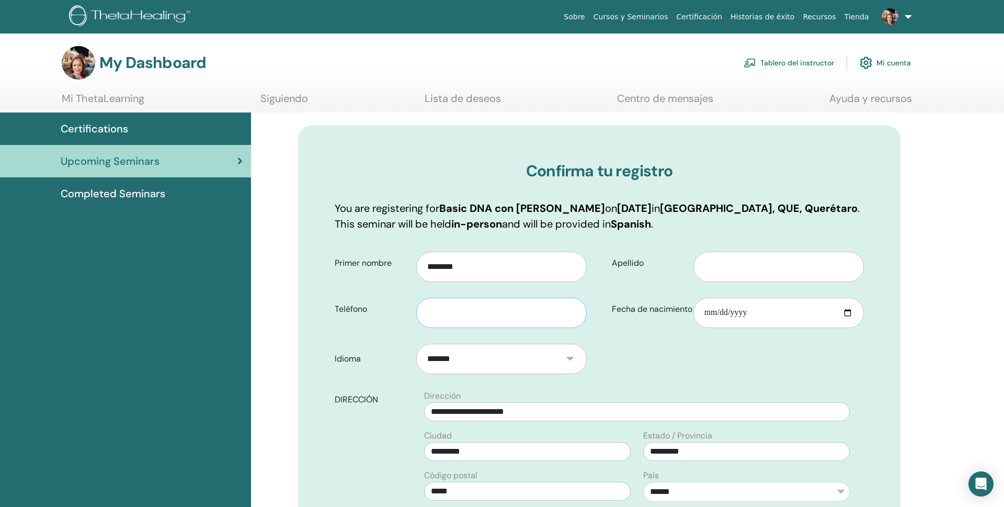
click at [550, 311] on input "text" at bounding box center [501, 313] width 170 height 30
click at [707, 264] on input "Apellido" at bounding box center [778, 266] width 170 height 30
type input "*********"
click at [569, 313] on input "text" at bounding box center [501, 313] width 170 height 30
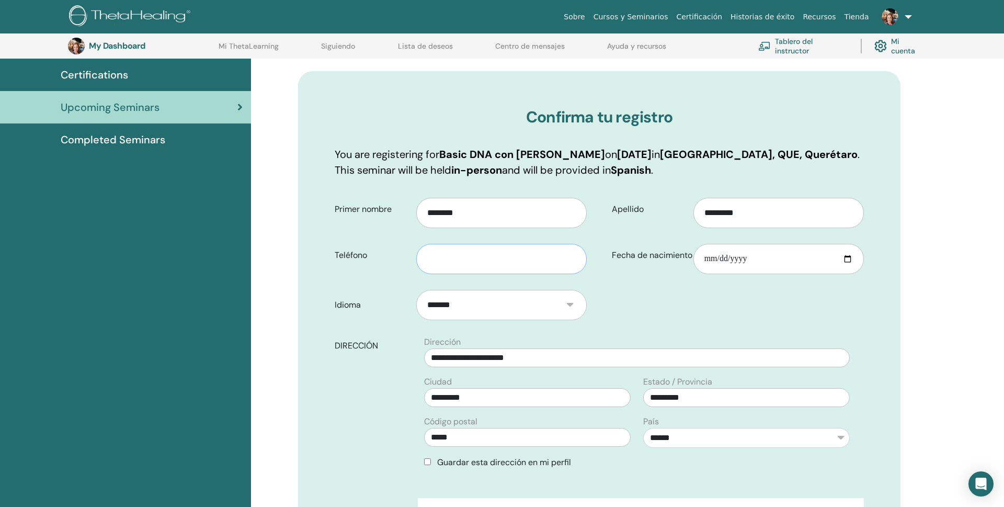
scroll to position [78, 0]
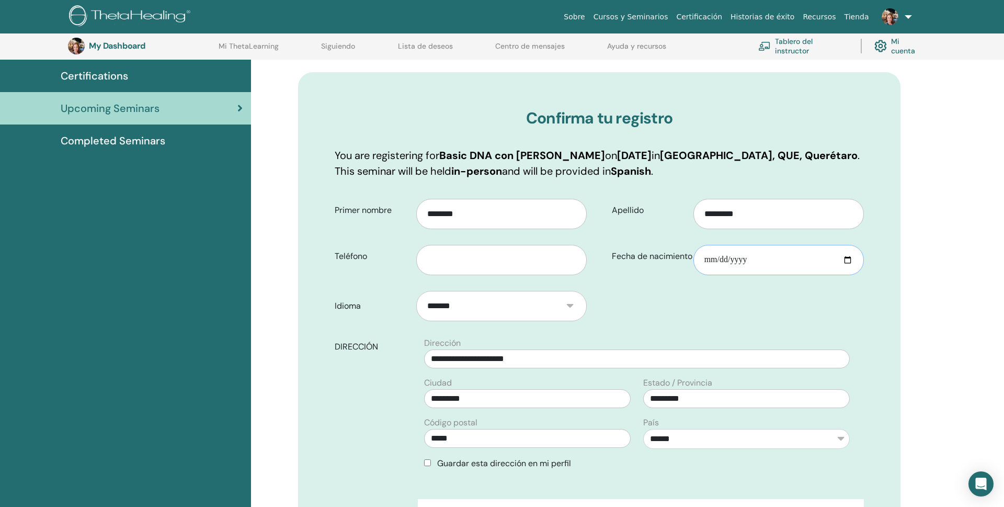
click at [744, 259] on input "**********" at bounding box center [778, 260] width 170 height 30
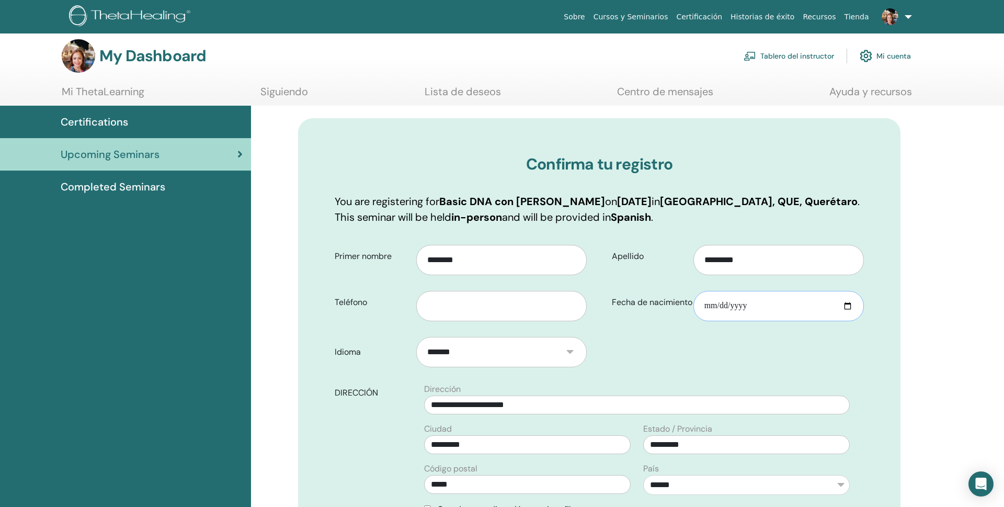
scroll to position [0, 0]
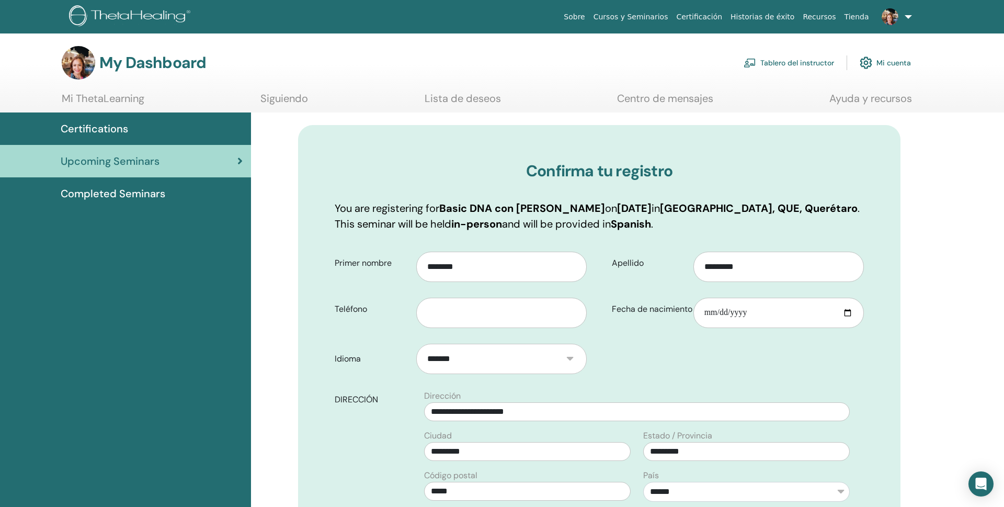
click at [126, 190] on span "Completed Seminars" at bounding box center [113, 194] width 105 height 16
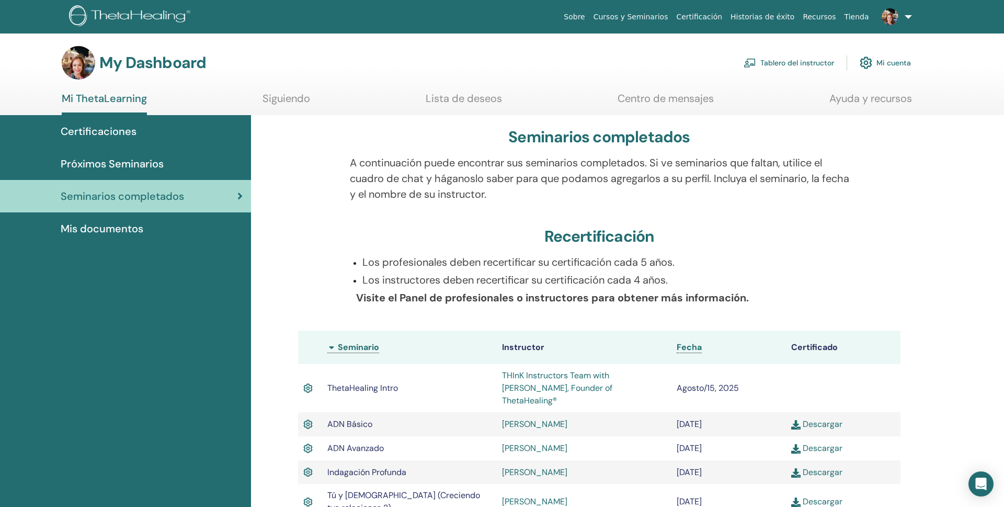
click at [101, 134] on span "Certificaciones" at bounding box center [99, 131] width 76 height 16
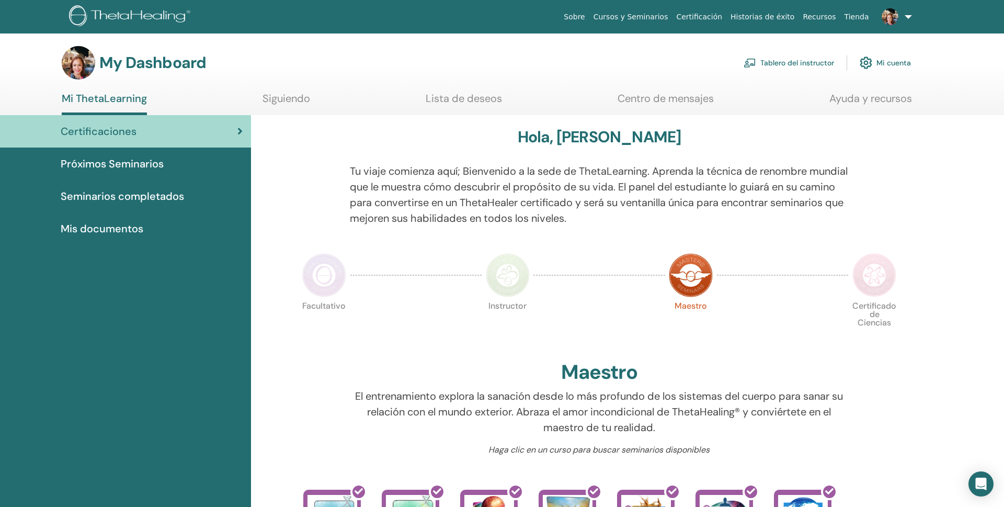
click at [115, 168] on span "Próximos Seminarios" at bounding box center [112, 164] width 103 height 16
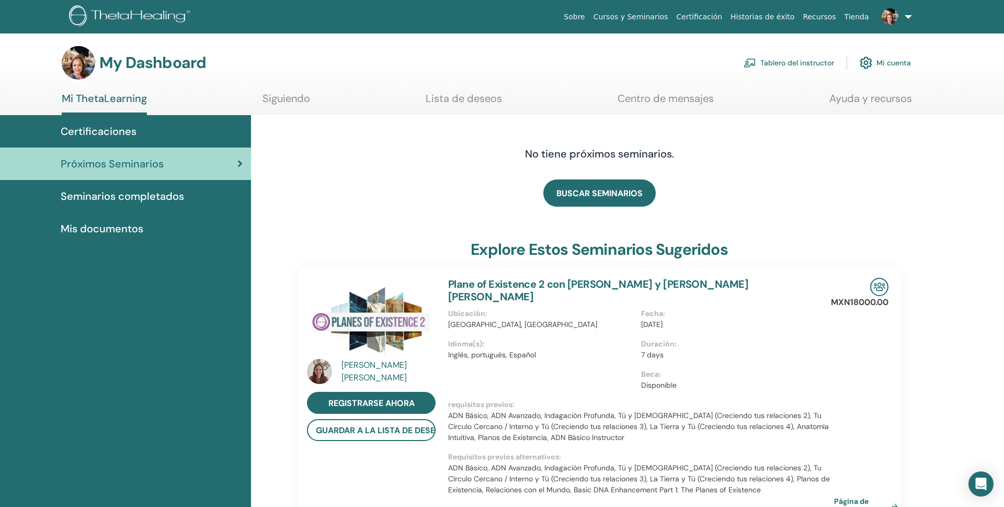
click at [107, 193] on span "Seminarios completados" at bounding box center [122, 196] width 123 height 16
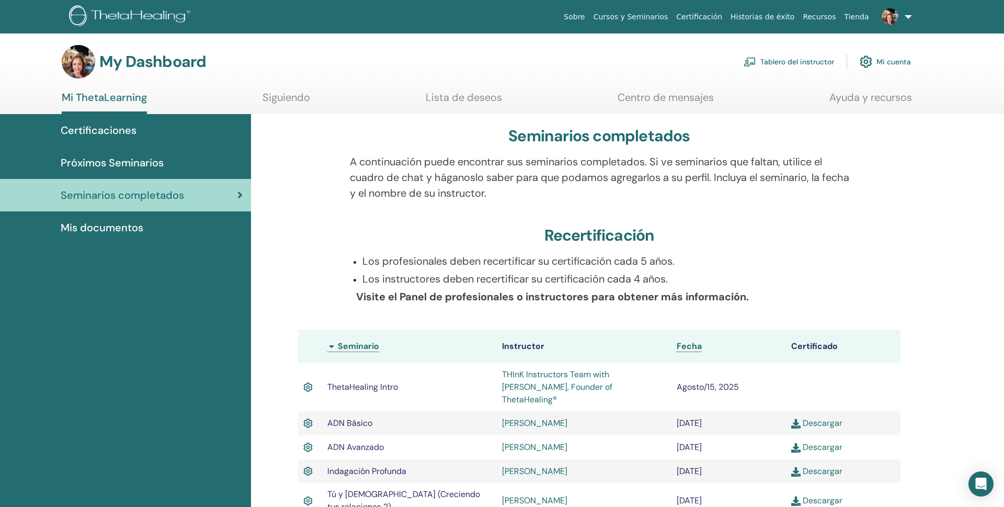
click at [760, 61] on link "Tablero del instructor" at bounding box center [788, 61] width 90 height 23
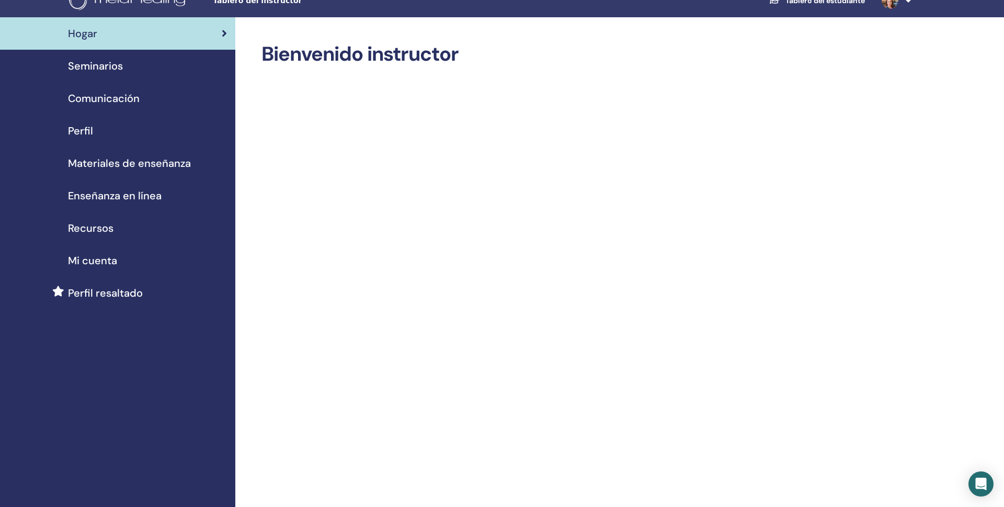
scroll to position [16, 0]
click at [96, 64] on span "Seminarios" at bounding box center [95, 67] width 55 height 16
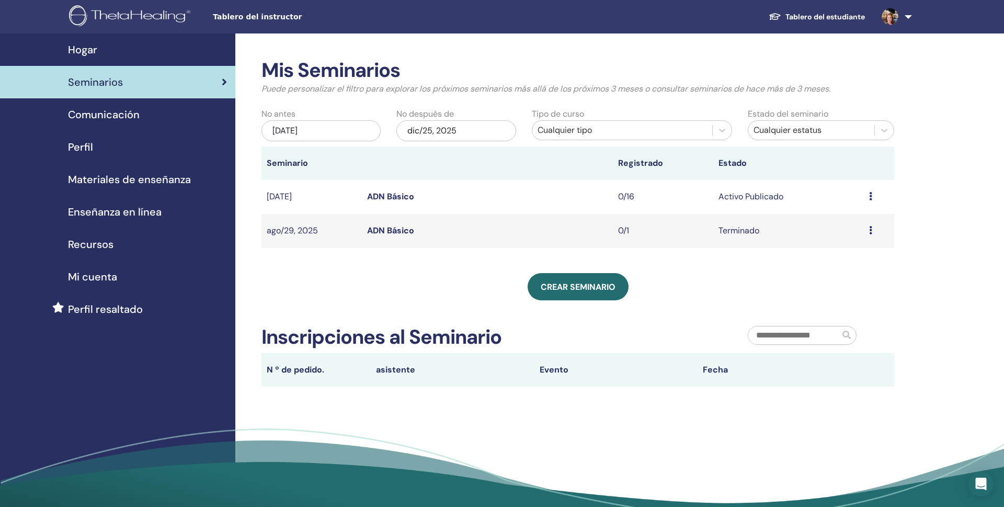
click at [872, 196] on icon at bounding box center [870, 196] width 3 height 8
click at [848, 234] on link "asistentes" at bounding box center [843, 236] width 40 height 11
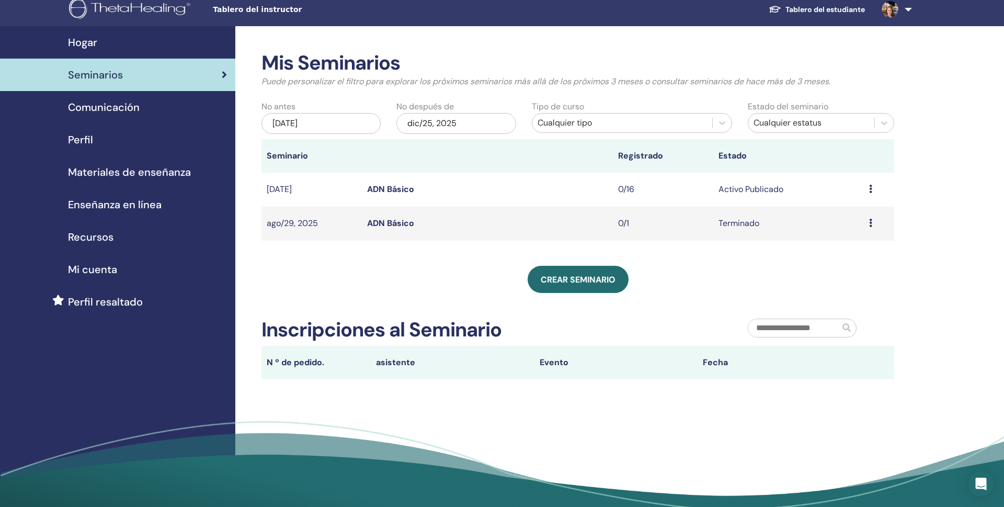
scroll to position [17, 0]
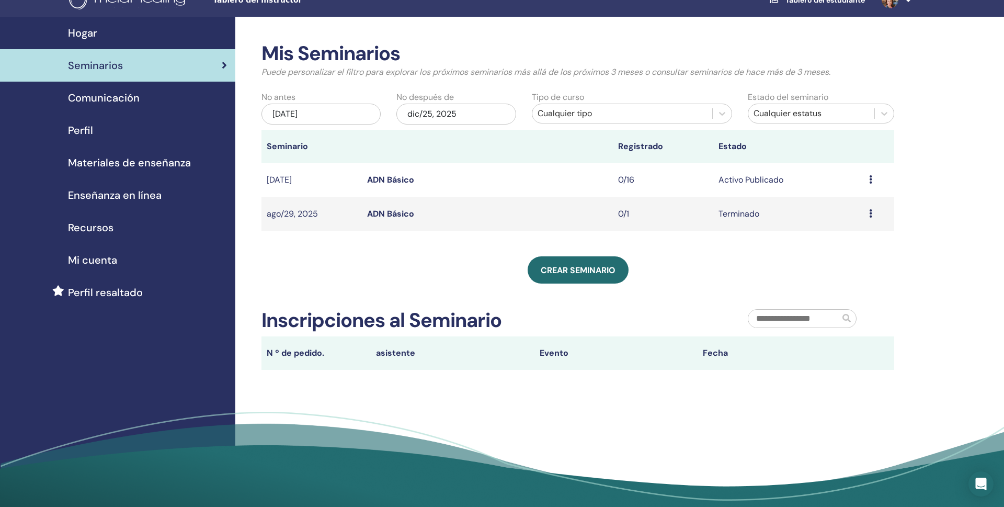
click at [624, 181] on td "0/16" at bounding box center [663, 180] width 100 height 34
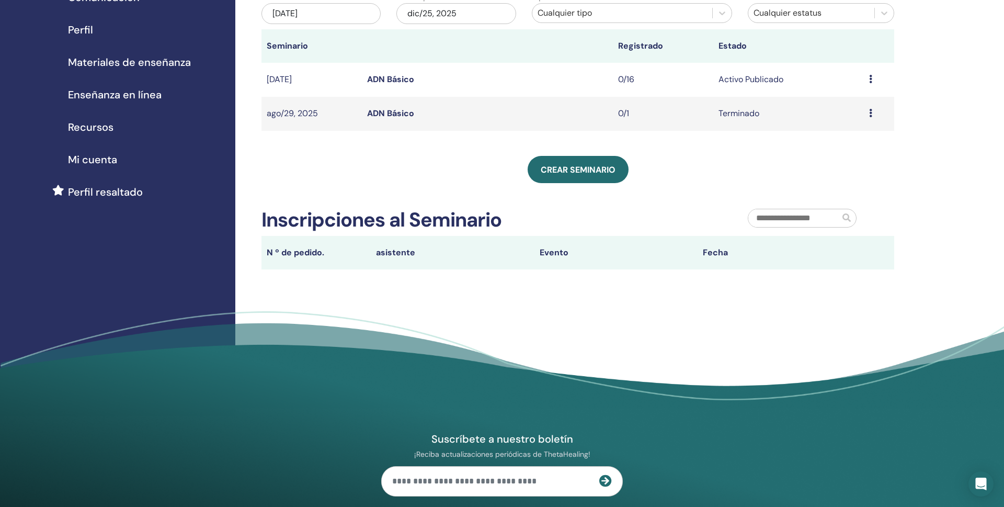
scroll to position [118, 0]
click at [294, 252] on th "N º de pedido." at bounding box center [315, 251] width 109 height 33
click at [272, 251] on th "N º de pedido." at bounding box center [315, 251] width 109 height 33
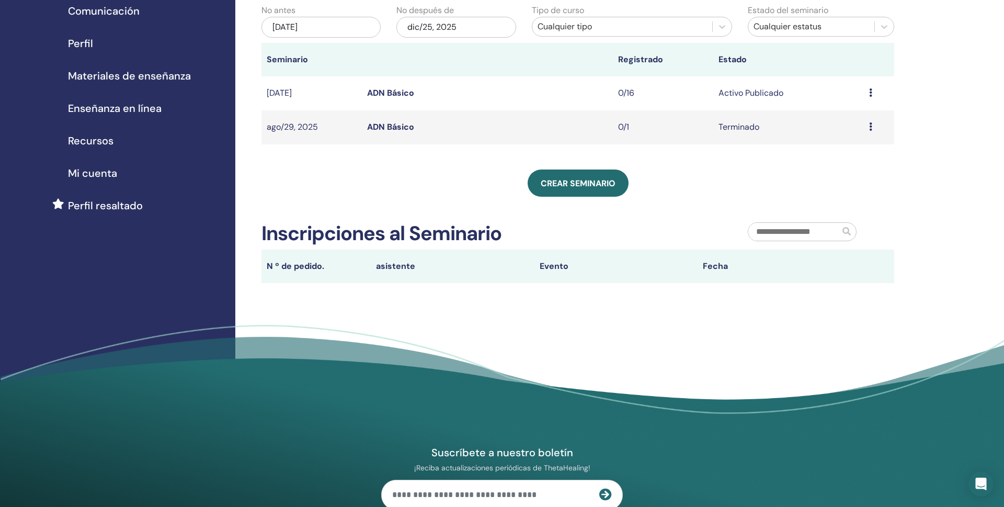
scroll to position [105, 0]
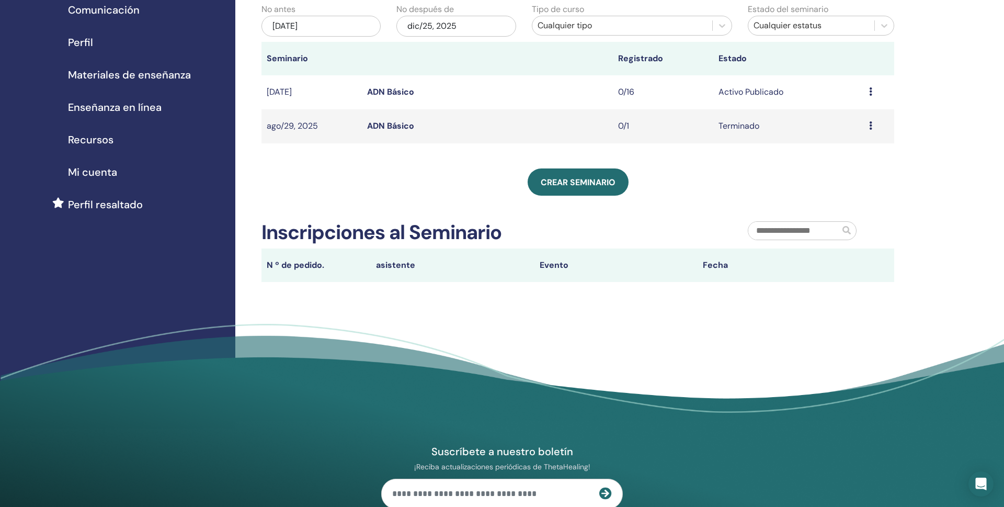
click at [562, 266] on th "Evento" at bounding box center [616, 264] width 164 height 33
click at [712, 265] on th "Fecha" at bounding box center [779, 264] width 164 height 33
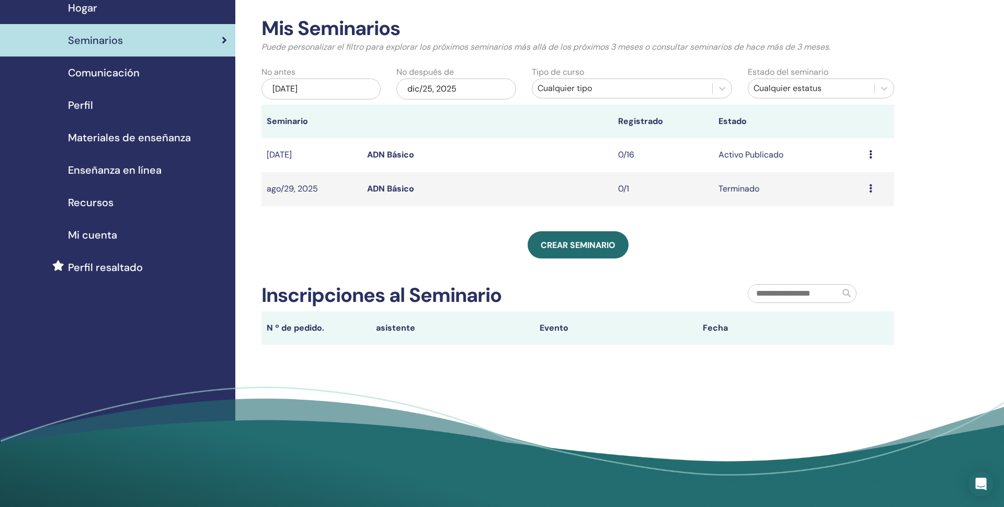
scroll to position [0, 0]
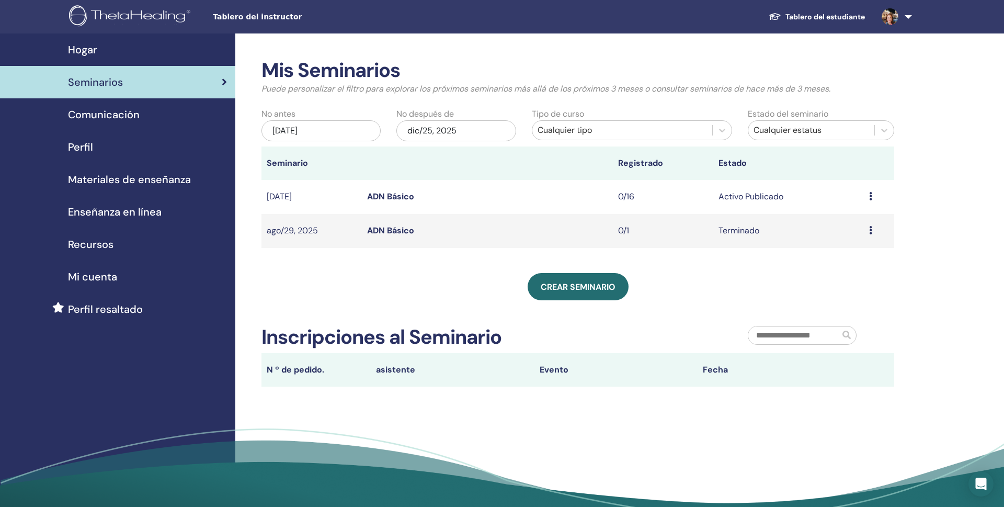
click at [807, 334] on input "text" at bounding box center [793, 335] width 91 height 18
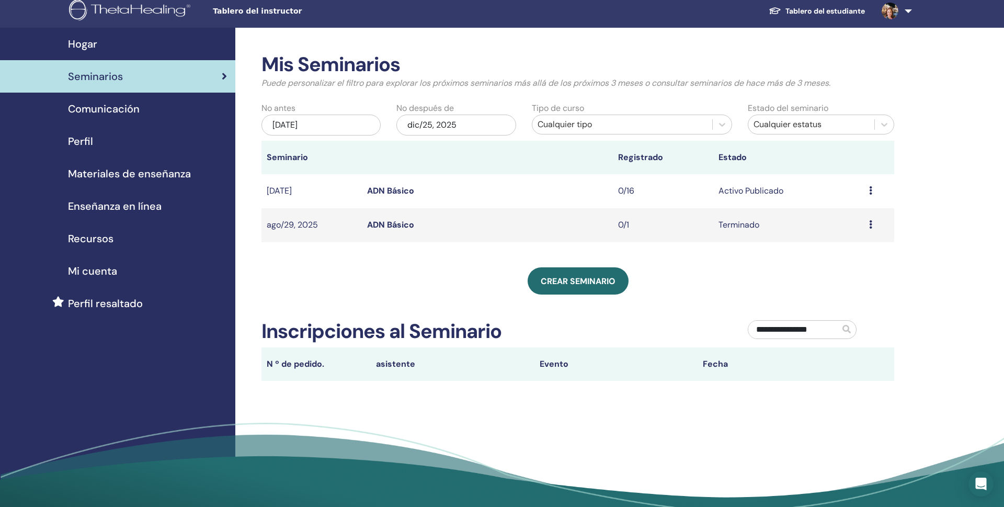
type input "**********"
click at [856, 329] on span at bounding box center [848, 330] width 16 height 18
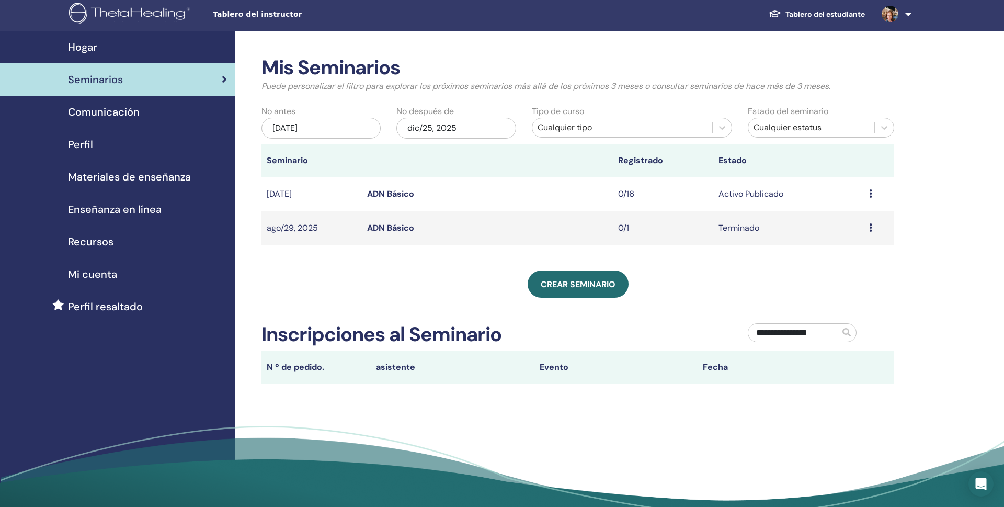
click at [851, 328] on span at bounding box center [846, 332] width 8 height 8
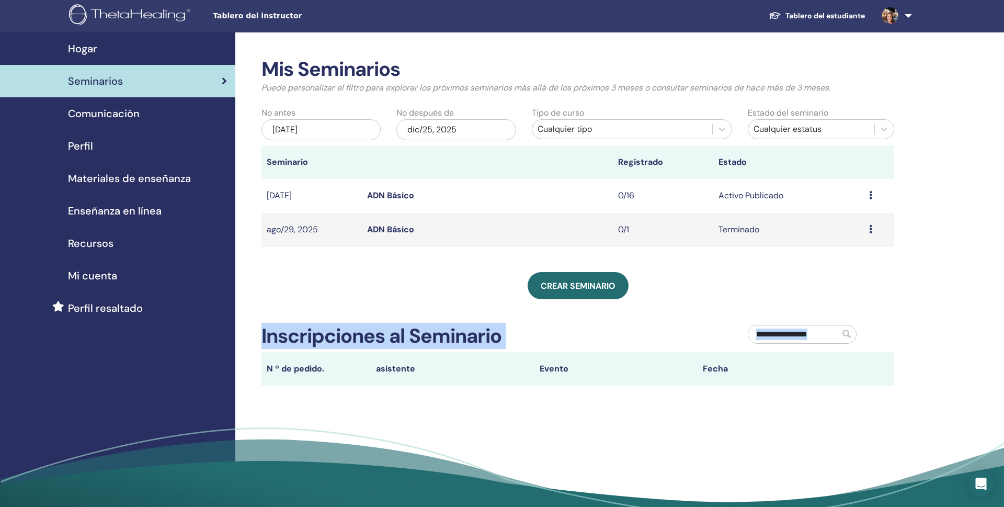
click at [853, 328] on span at bounding box center [848, 334] width 16 height 18
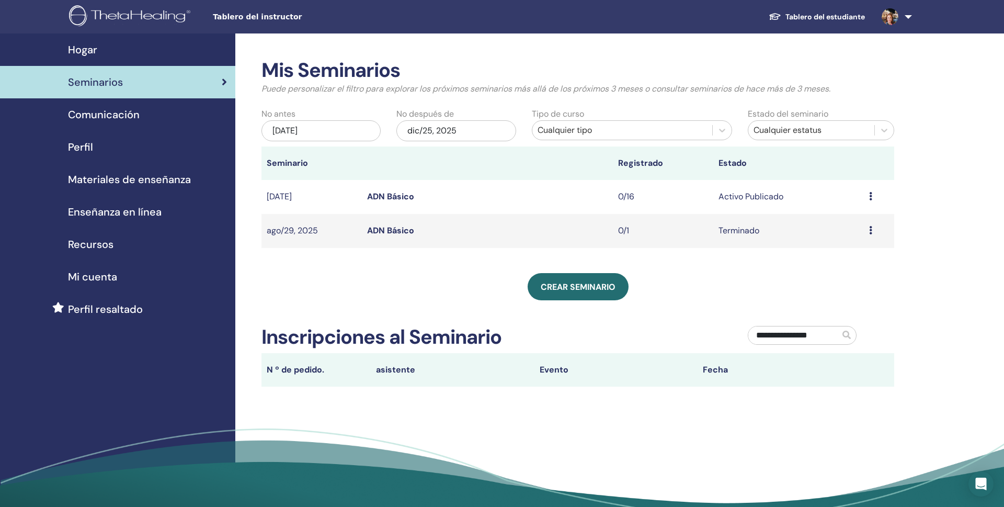
click at [870, 195] on icon at bounding box center [870, 196] width 3 height 8
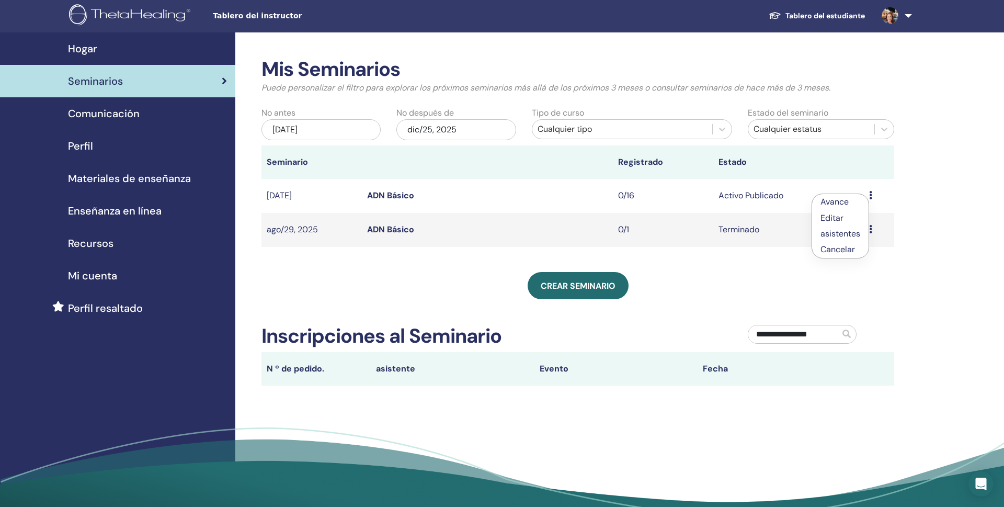
click at [848, 201] on link "Avance" at bounding box center [834, 201] width 28 height 11
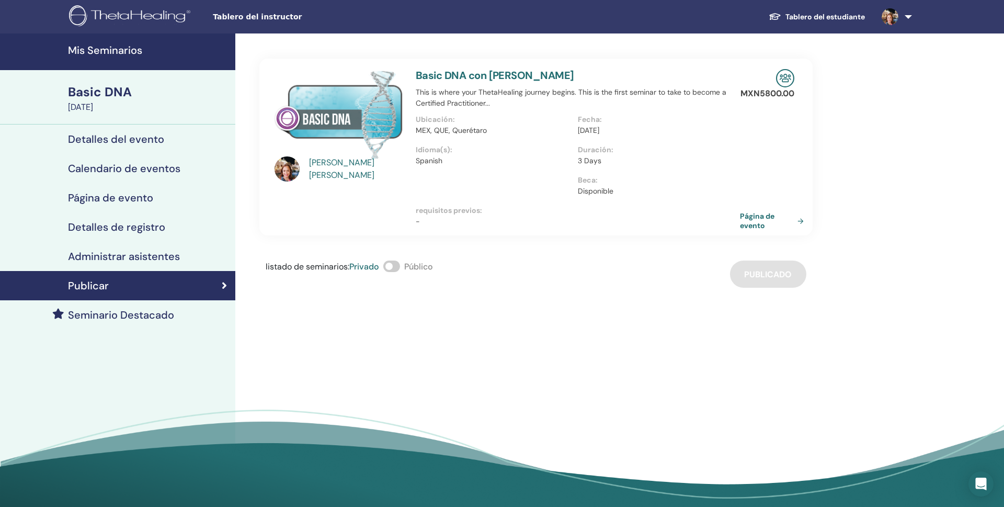
click at [391, 262] on span at bounding box center [391, 266] width 17 height 12
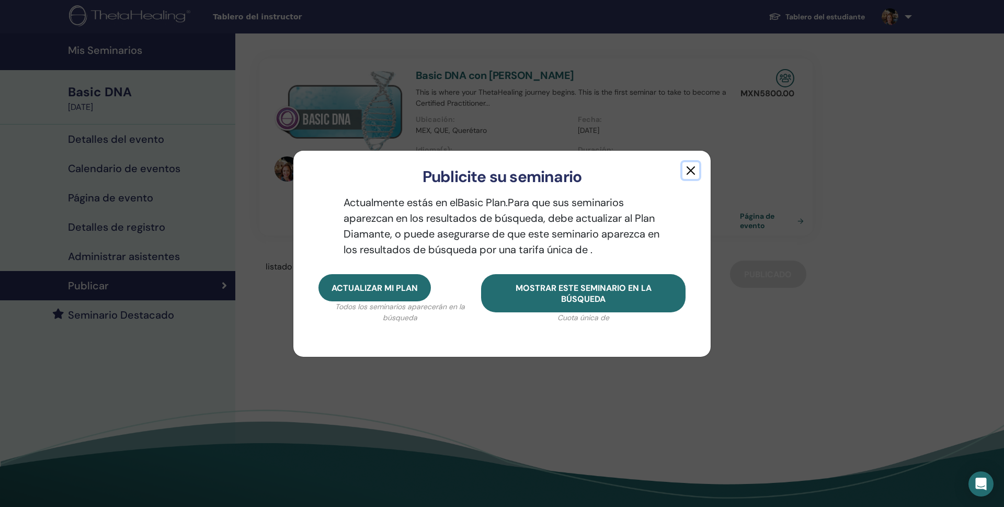
click at [692, 168] on button "button" at bounding box center [690, 170] width 17 height 17
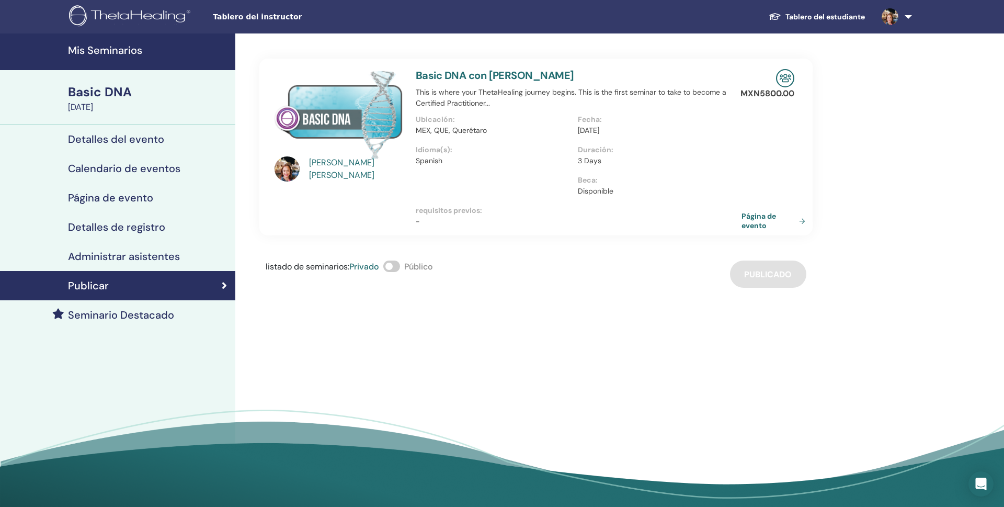
click at [804, 219] on link "Página de evento" at bounding box center [775, 220] width 68 height 19
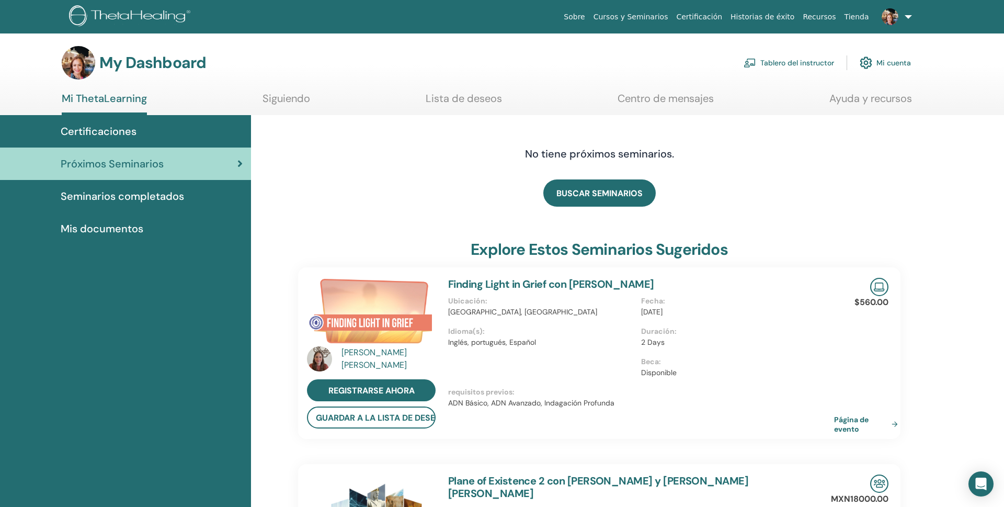
click at [791, 59] on link "Tablero del instructor" at bounding box center [788, 62] width 90 height 23
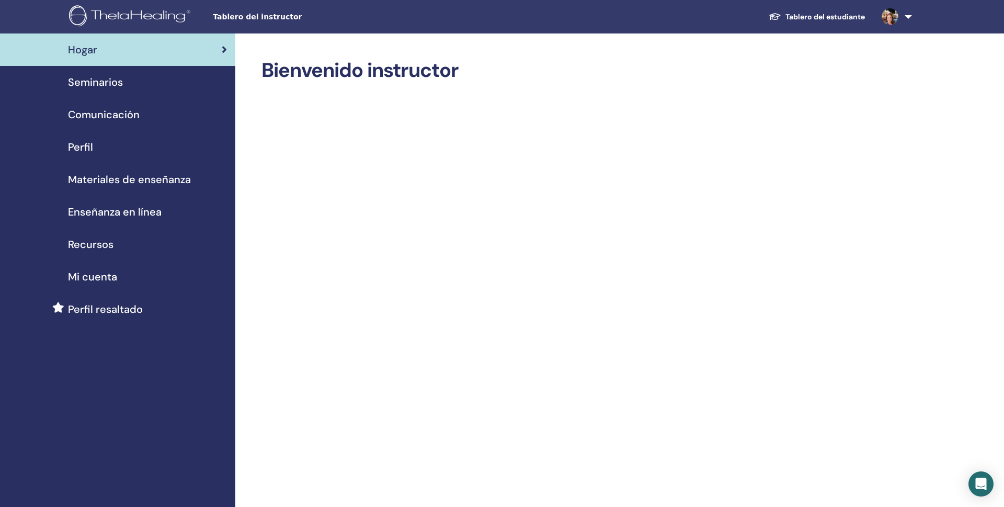
click at [127, 84] on div "Seminarios" at bounding box center [117, 82] width 219 height 16
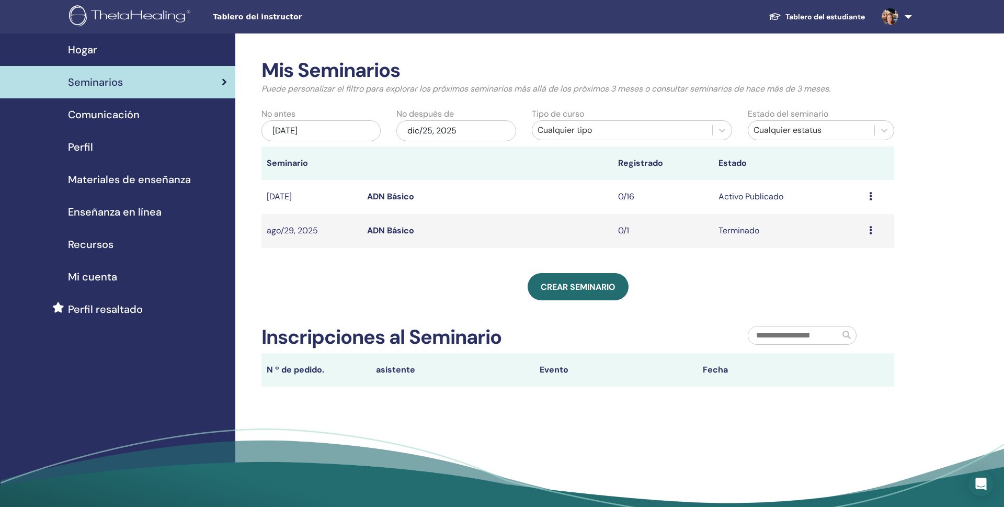
click at [219, 78] on div "Seminarios" at bounding box center [117, 82] width 219 height 16
click at [385, 196] on link "ADN Básico" at bounding box center [390, 196] width 47 height 11
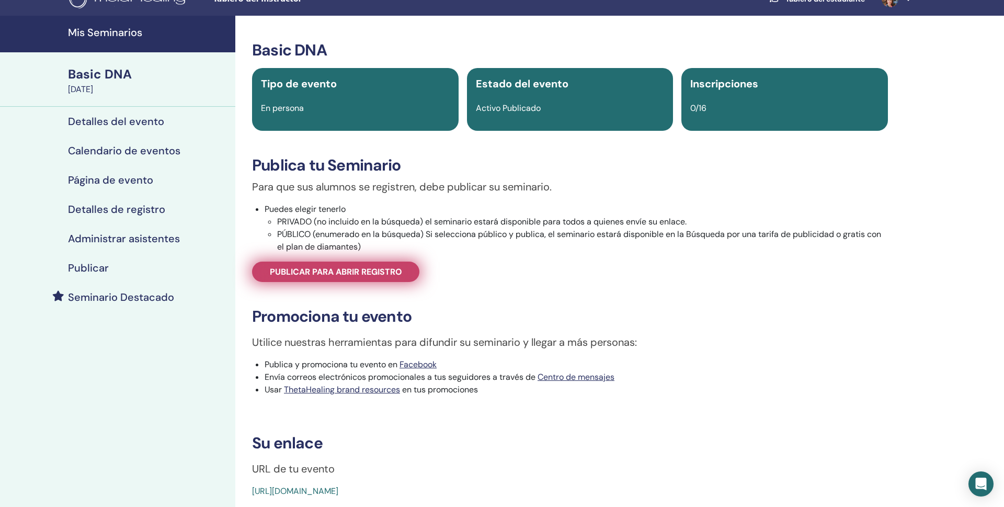
scroll to position [17, 0]
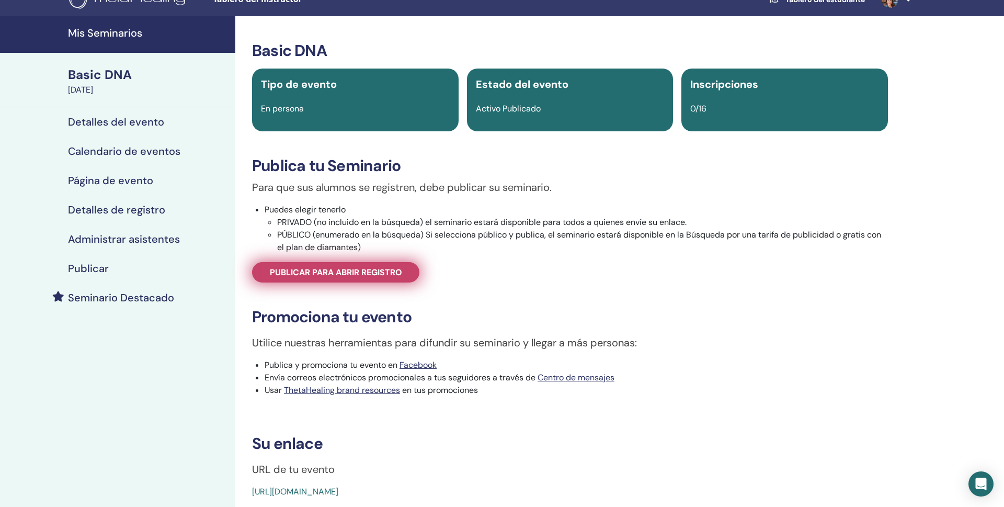
click at [367, 272] on span "Publicar para abrir registro" at bounding box center [336, 272] width 132 height 11
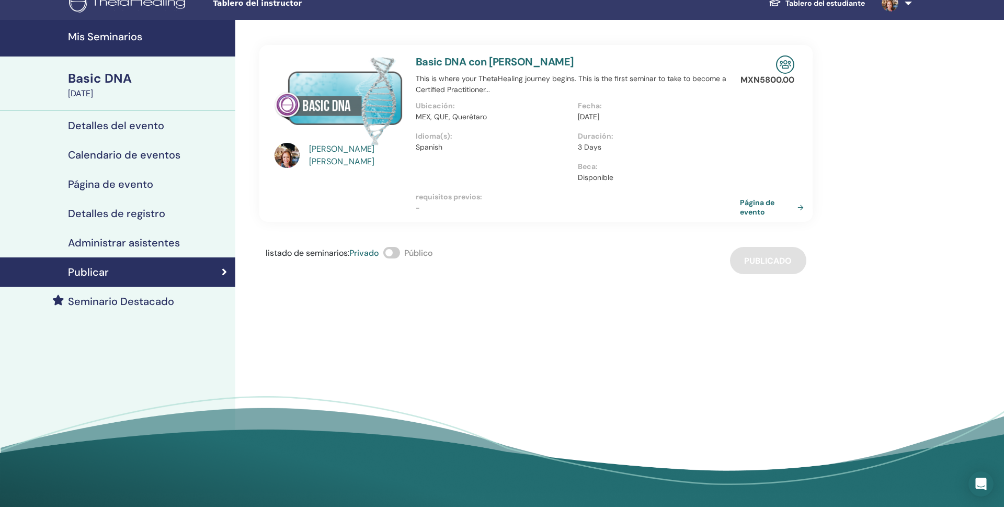
scroll to position [14, 0]
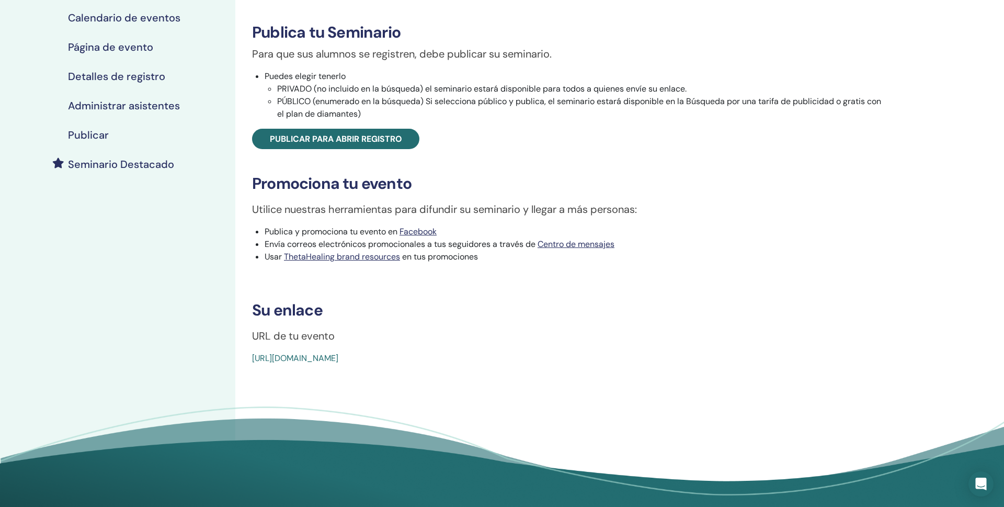
scroll to position [153, 0]
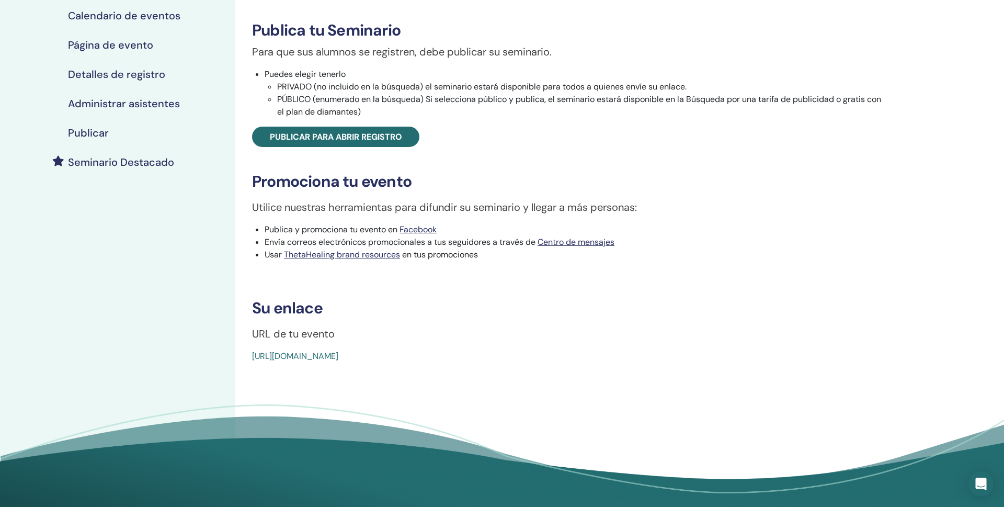
click at [317, 354] on link "https://www.thetahealing.com/seminar-378495-details.html" at bounding box center [295, 355] width 86 height 11
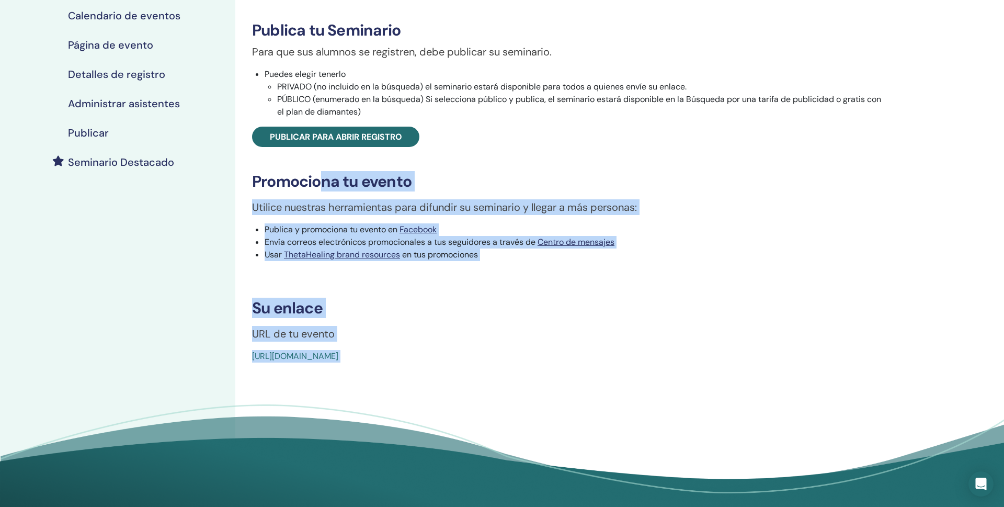
scroll to position [236, 0]
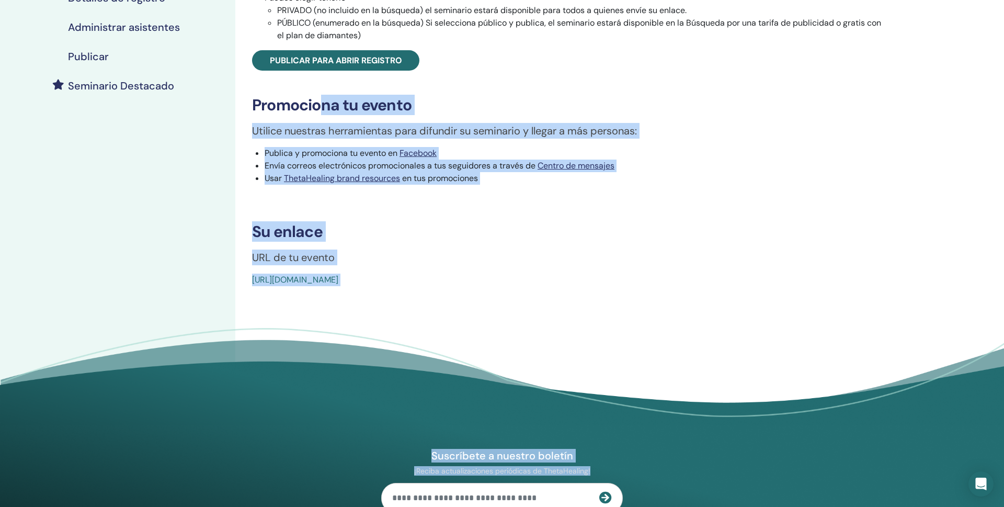
drag, startPoint x: 332, startPoint y: 111, endPoint x: 391, endPoint y: 506, distance: 399.6
click at [391, 278] on body "Tablero del instructor Tablero del estudiante AM [PERSON_NAME] Mi ThetaLearning…" at bounding box center [502, 24] width 1004 height 507
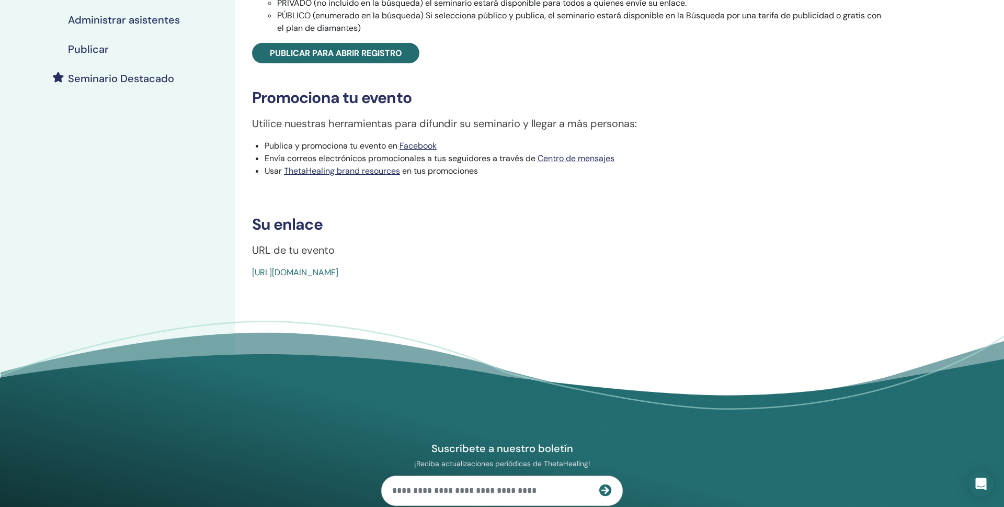
drag, startPoint x: 387, startPoint y: 502, endPoint x: 372, endPoint y: 478, distance: 28.4
click at [373, 479] on div "Suscríbete a nuestro boletín ¡Reciba actualizaciones periódicas de ThetaHealing…" at bounding box center [501, 514] width 627 height 296
click at [513, 315] on div "Basic DNA Tipo de evento En persona Estado del evento Activo Publicado Inscripc…" at bounding box center [569, 111] width 669 height 628
click at [250, 268] on div "Basic DNA Tipo de evento En persona Estado del evento Activo Publicado Inscripc…" at bounding box center [570, 50] width 657 height 456
drag, startPoint x: 250, startPoint y: 268, endPoint x: 493, endPoint y: 268, distance: 242.6
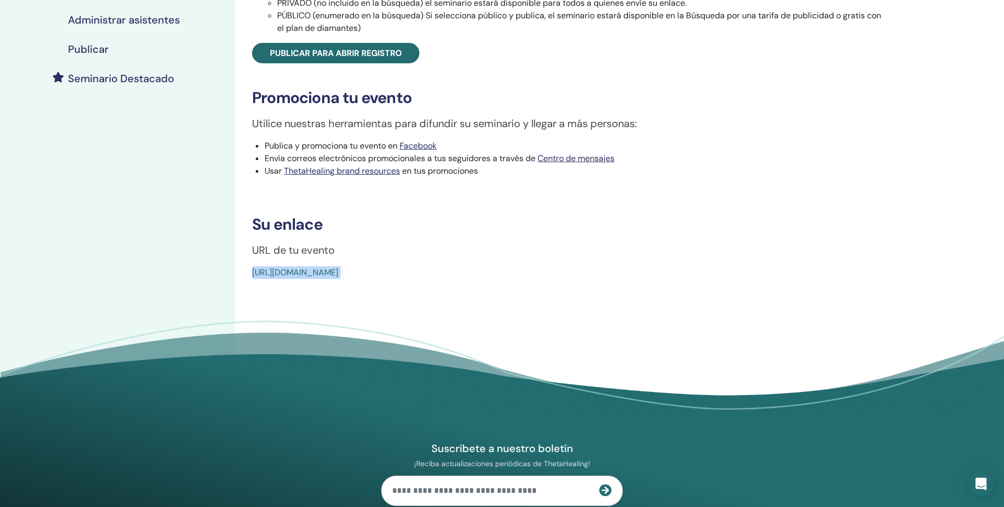
click at [493, 268] on div "Basic DNA Tipo de evento En persona Estado del evento Activo Publicado Inscripc…" at bounding box center [570, 50] width 657 height 456
drag, startPoint x: 456, startPoint y: 266, endPoint x: 544, endPoint y: 1, distance: 279.8
click at [0, 0] on div "Mis Seminarios Basic DNA [DATE] Detalles del evento Calendario de eventos Págin…" at bounding box center [502, 111] width 1004 height 628
